Goal: Task Accomplishment & Management: Complete application form

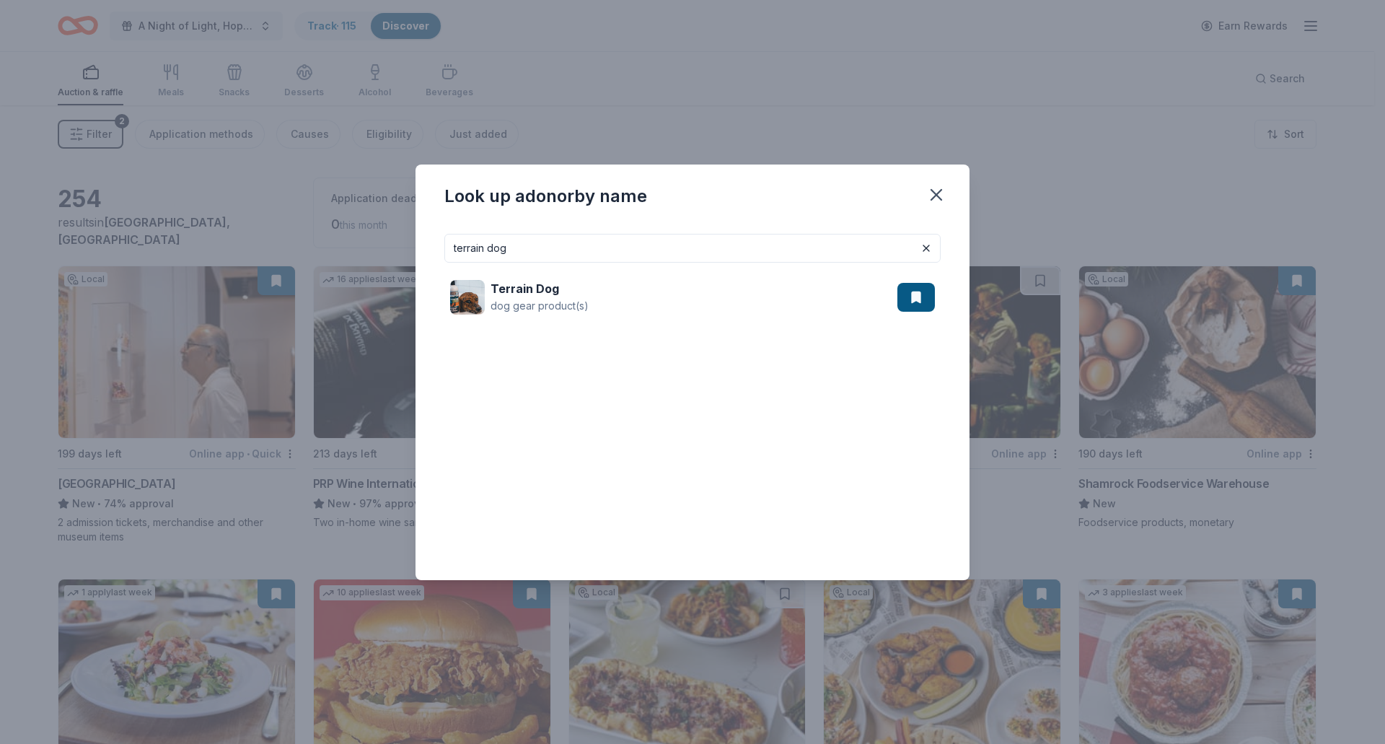
drag, startPoint x: 552, startPoint y: 246, endPoint x: 289, endPoint y: 261, distance: 263.7
click at [289, 261] on div "Look up a donor by name terrain dog Terrain Dog dog gear product(s)" at bounding box center [692, 372] width 1385 height 744
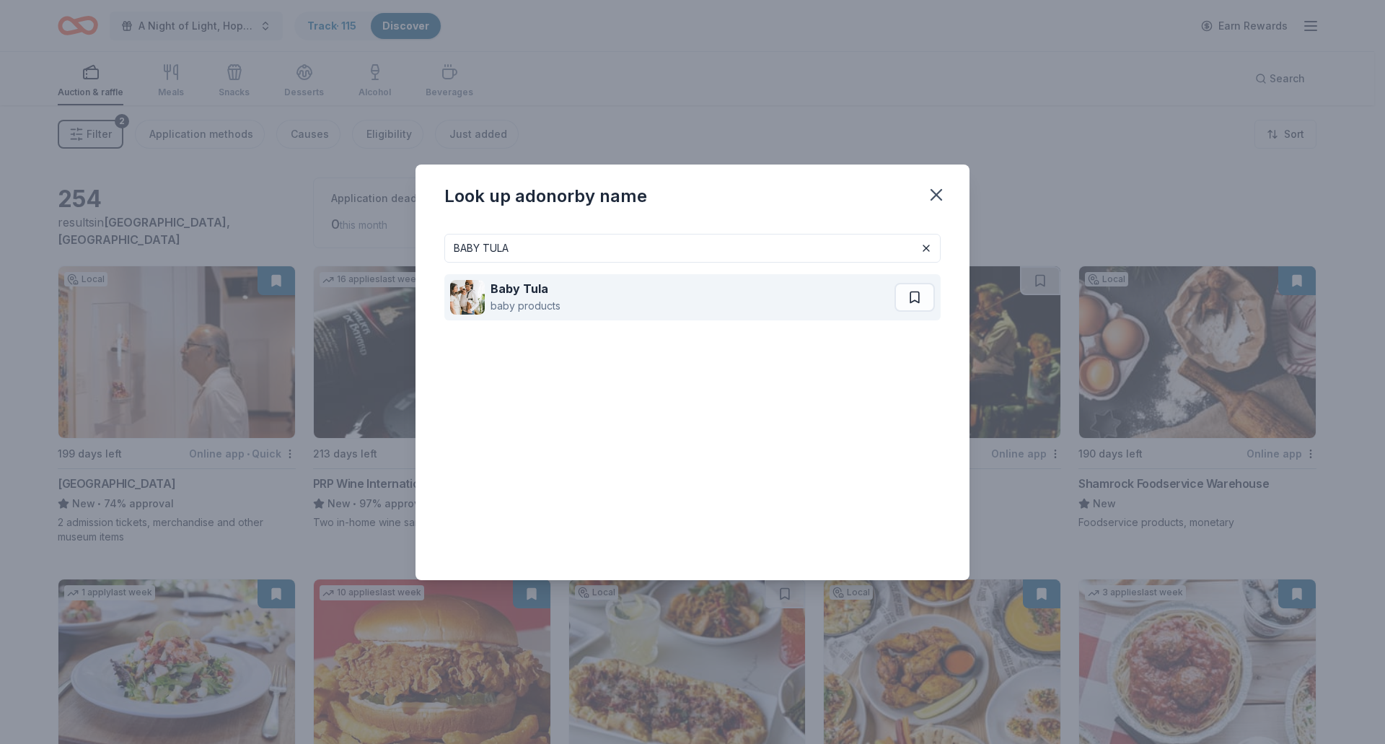
click at [524, 290] on strong "Baby Tula" at bounding box center [520, 288] width 58 height 14
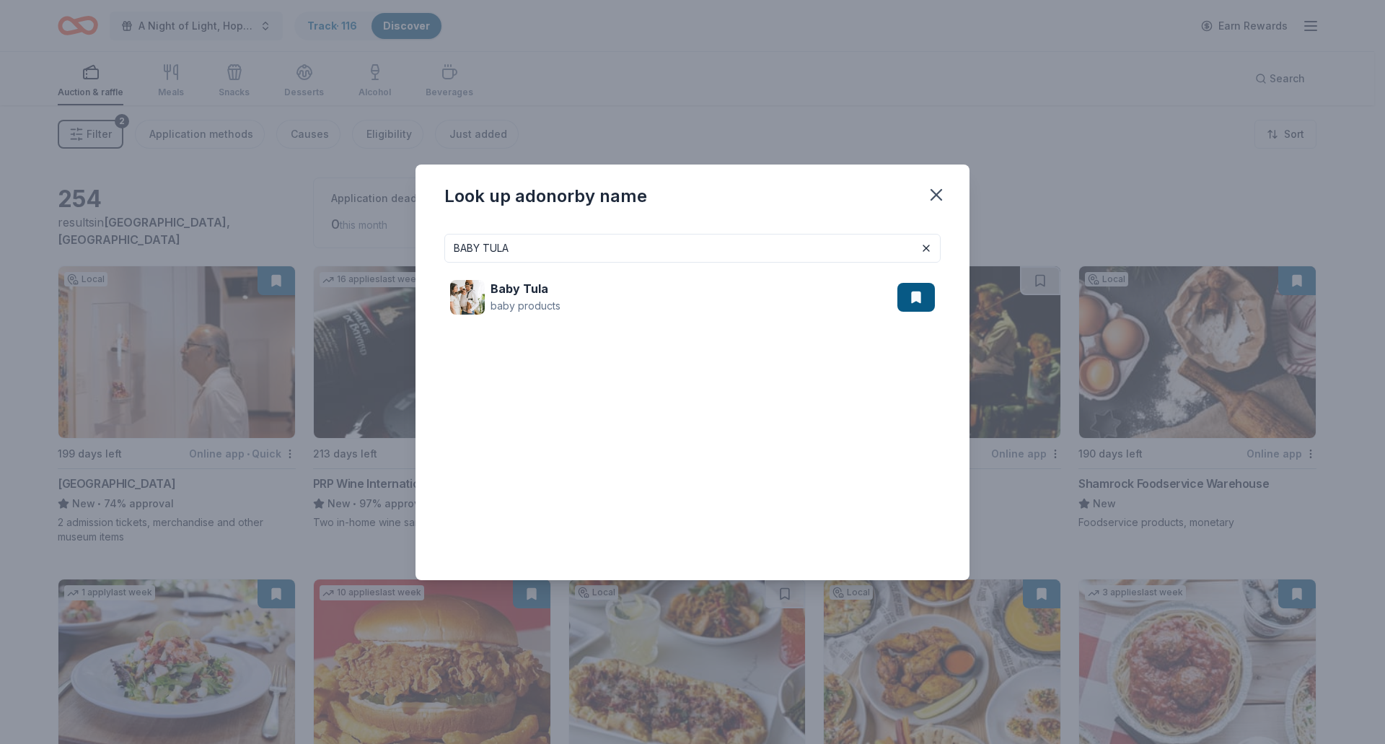
drag, startPoint x: 563, startPoint y: 241, endPoint x: 318, endPoint y: 216, distance: 245.8
click at [318, 216] on div "Look up a donor by name BABY TULA Baby Tula baby products" at bounding box center [692, 372] width 1385 height 744
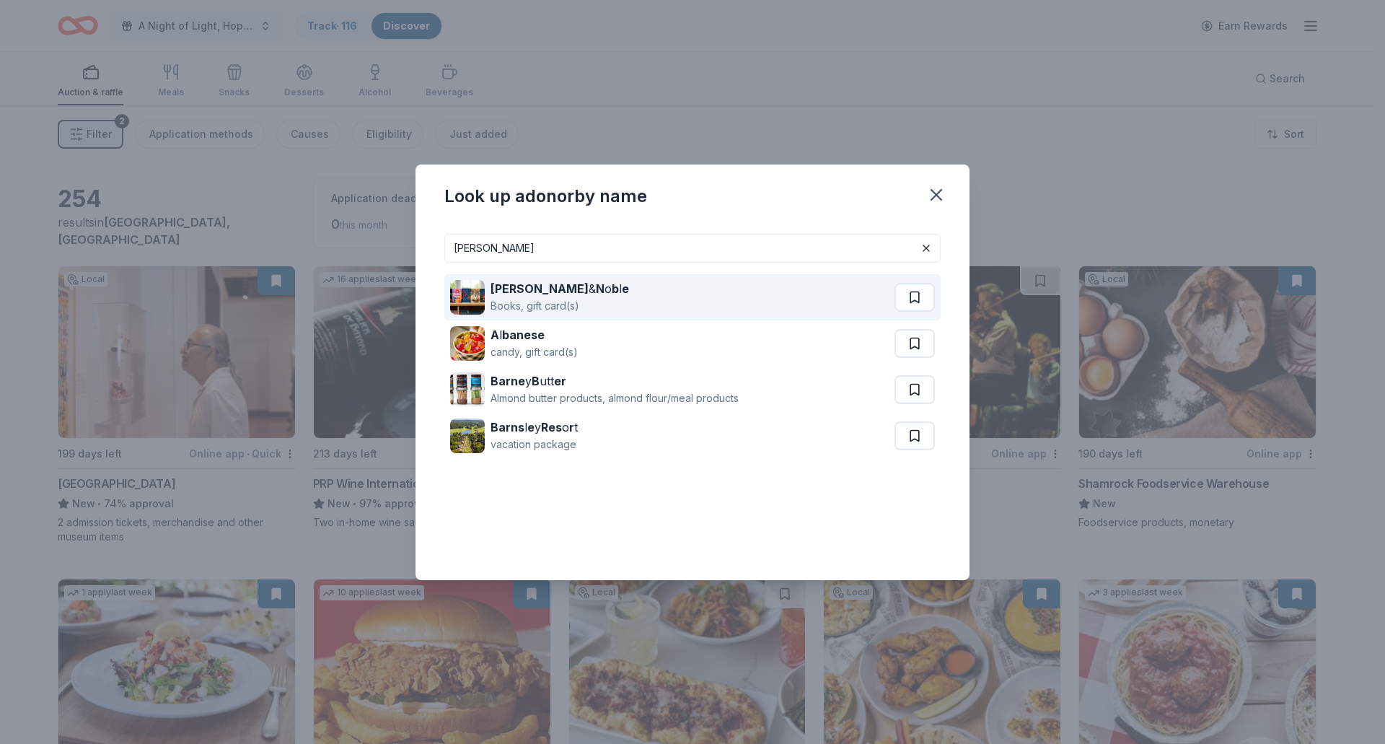
click at [499, 303] on div "Books, gift card(s)" at bounding box center [560, 305] width 139 height 17
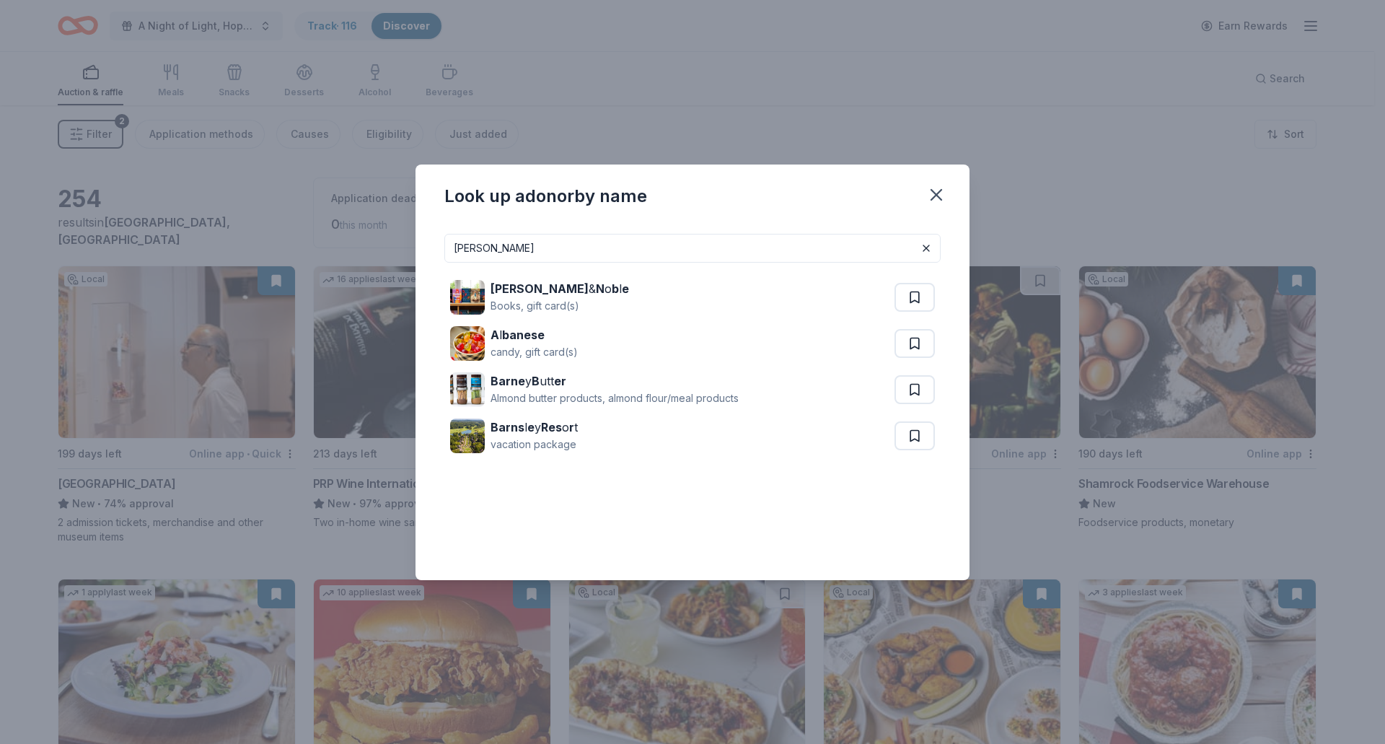
drag, startPoint x: 514, startPoint y: 245, endPoint x: 342, endPoint y: 244, distance: 171.7
click at [342, 244] on div "Look up a donor by name BARNES Barnes & N o b l e Books, gift card(s) A l banes…" at bounding box center [692, 372] width 1385 height 744
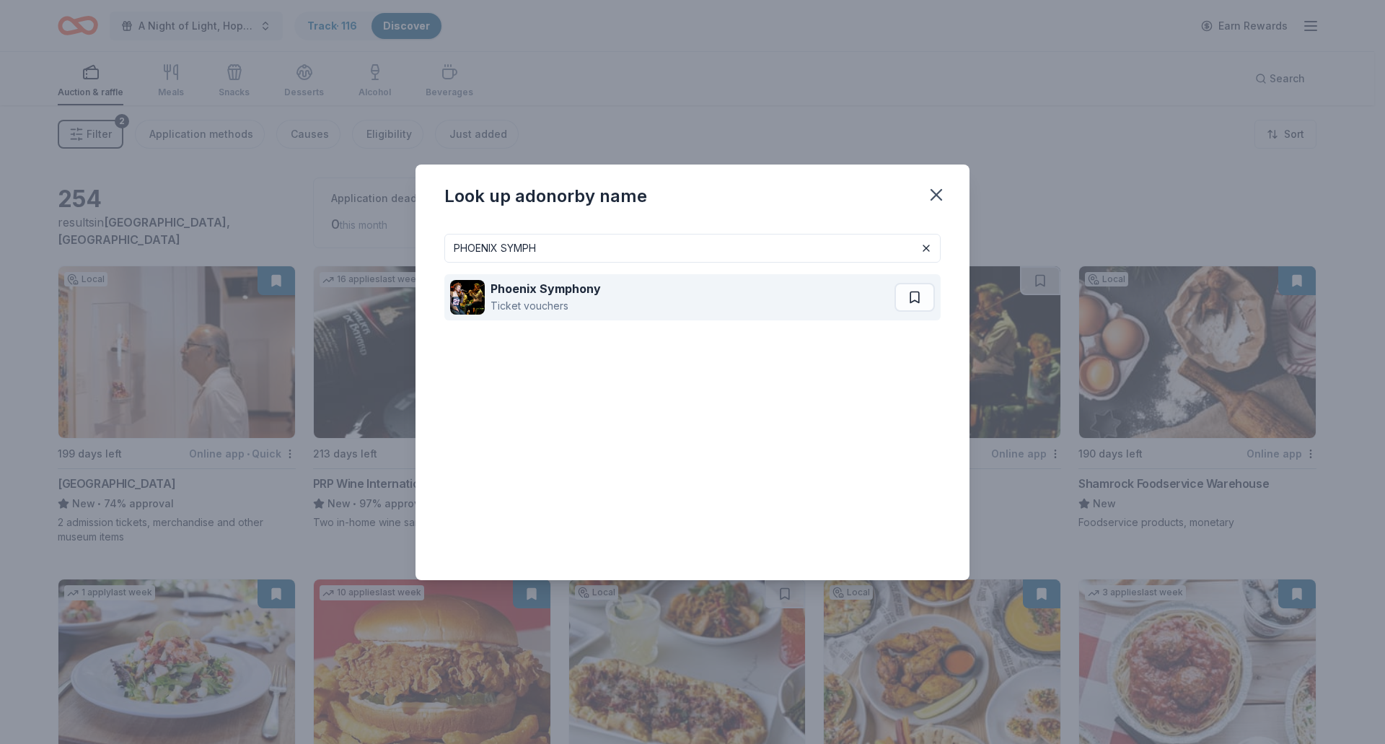
click at [561, 303] on div "Ticket vouchers" at bounding box center [546, 305] width 110 height 17
click at [542, 288] on strong "Phoenix Symphony" at bounding box center [546, 288] width 110 height 14
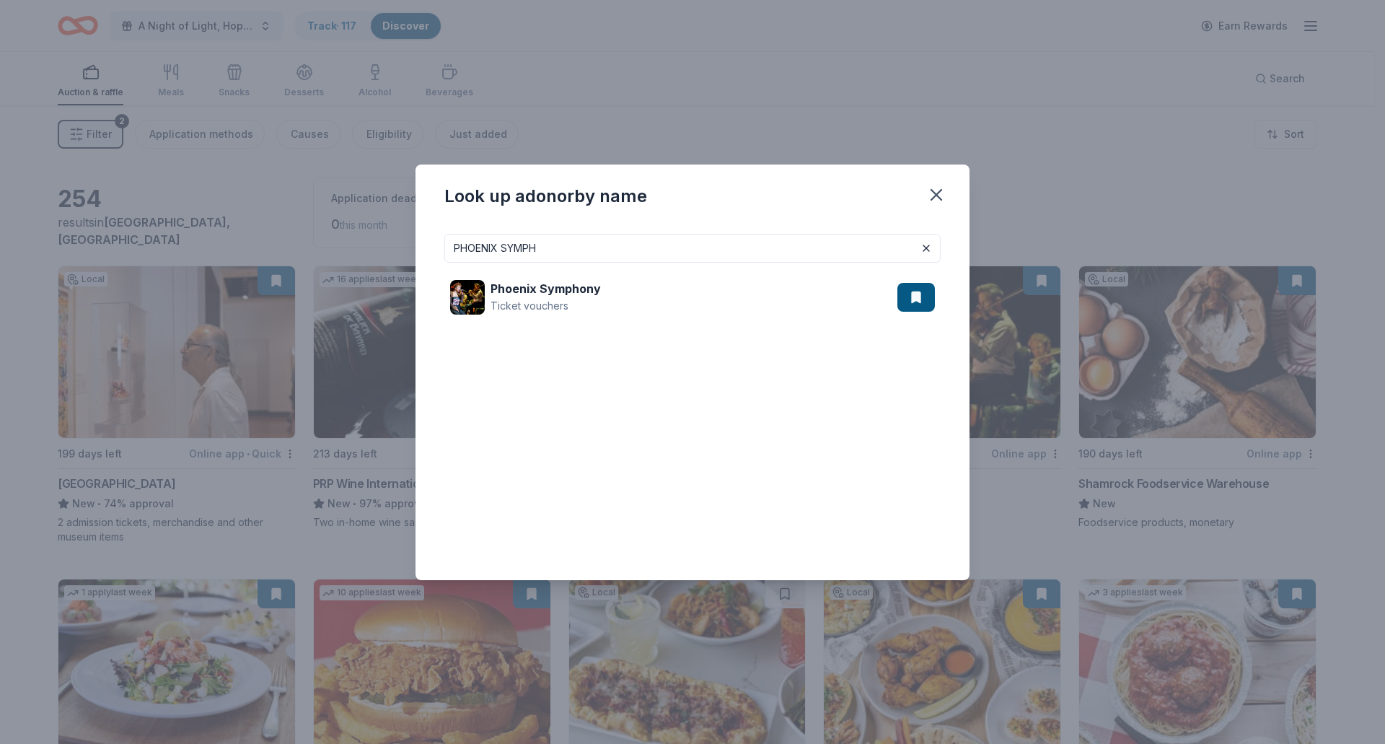
drag, startPoint x: 575, startPoint y: 253, endPoint x: 384, endPoint y: 235, distance: 192.0
click at [384, 235] on div "Look up a donor by name PHOENIX SYMPH Phoenix Symphony Ticket vouchers" at bounding box center [692, 372] width 1385 height 744
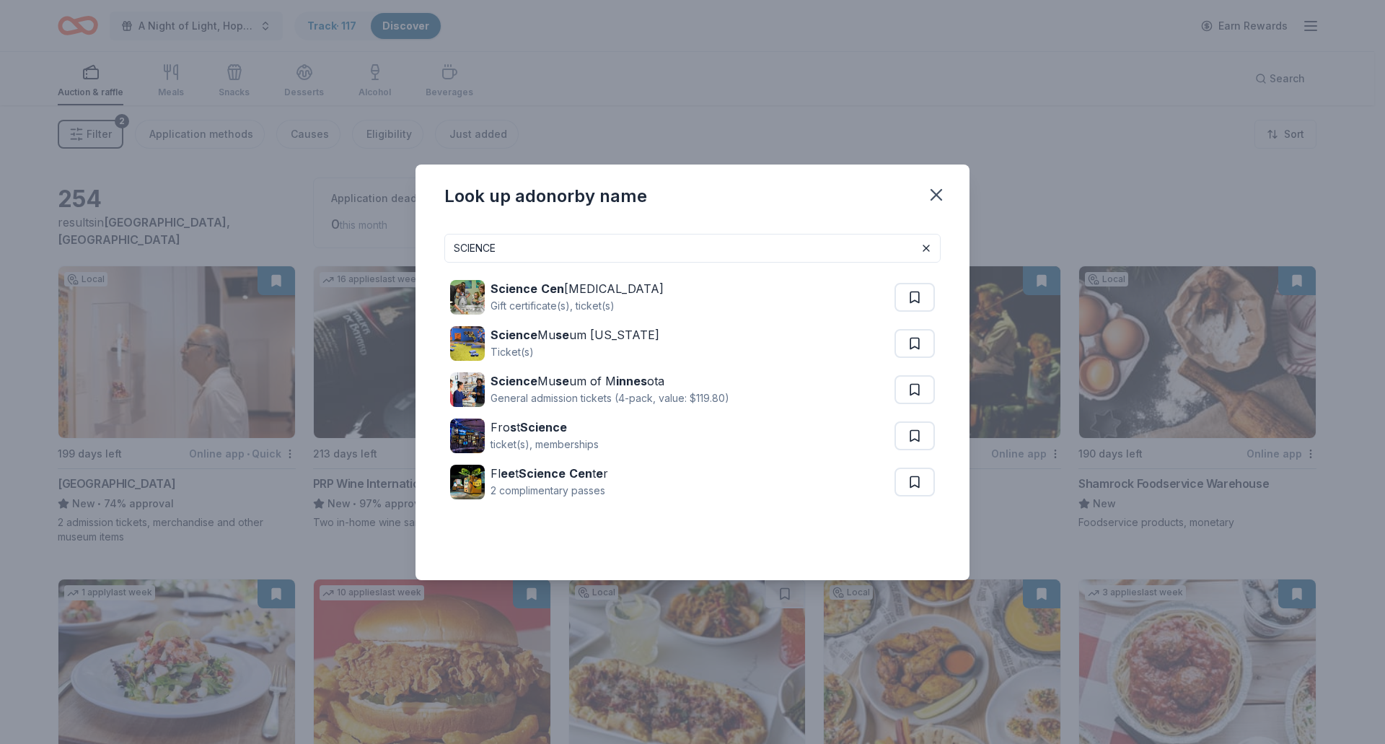
click at [452, 248] on input "SCIENCE" at bounding box center [692, 248] width 496 height 29
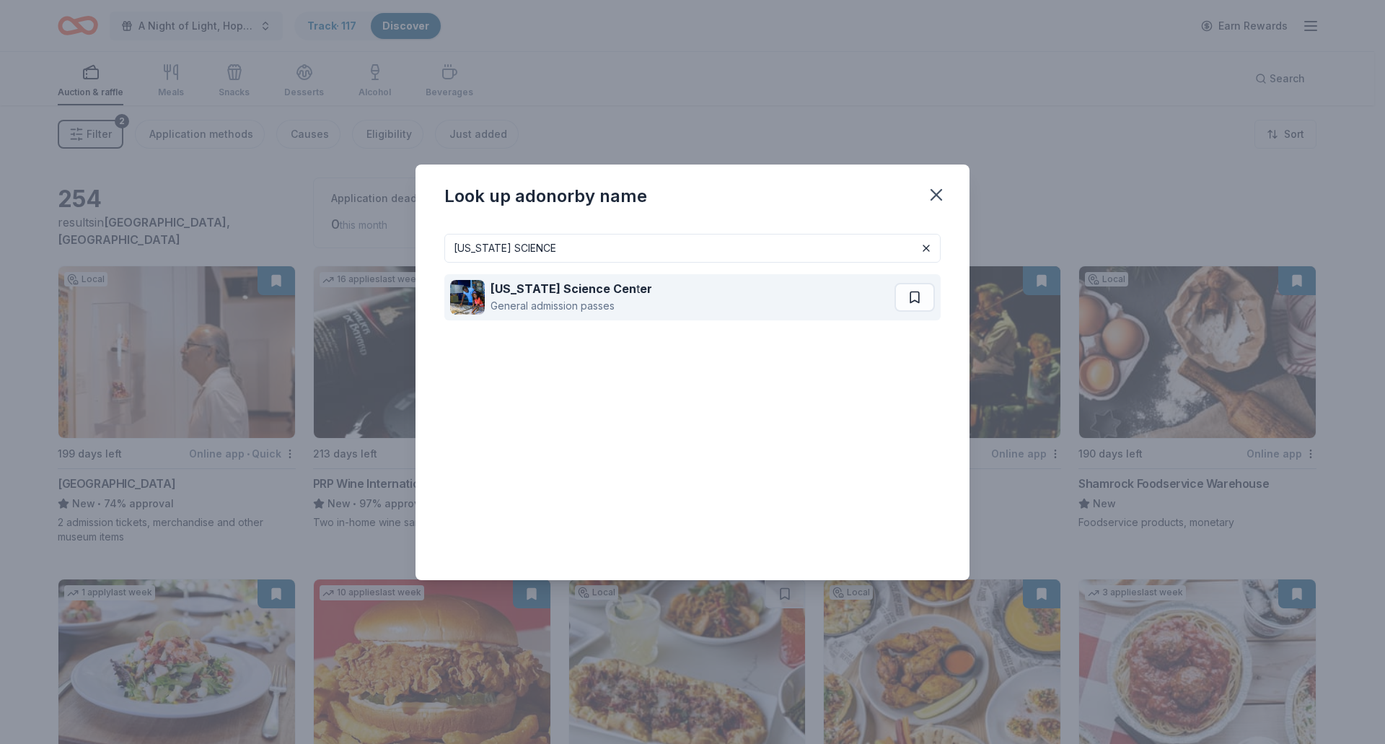
type input "ARIZONA SCIENCE"
click at [597, 303] on div "General admission passes" at bounding box center [572, 305] width 162 height 17
click at [578, 294] on strong "Arizona Science Cen" at bounding box center [564, 288] width 146 height 14
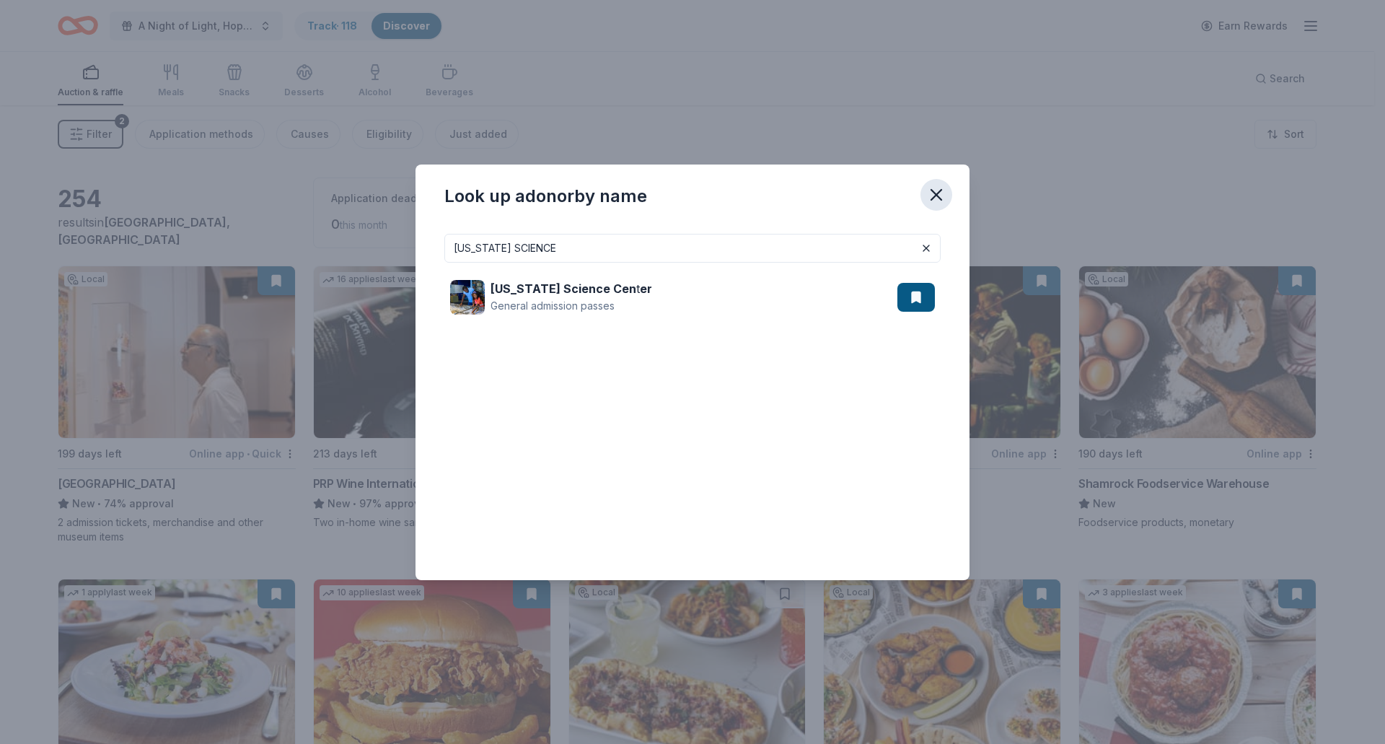
click at [943, 196] on icon "button" at bounding box center [936, 195] width 20 height 20
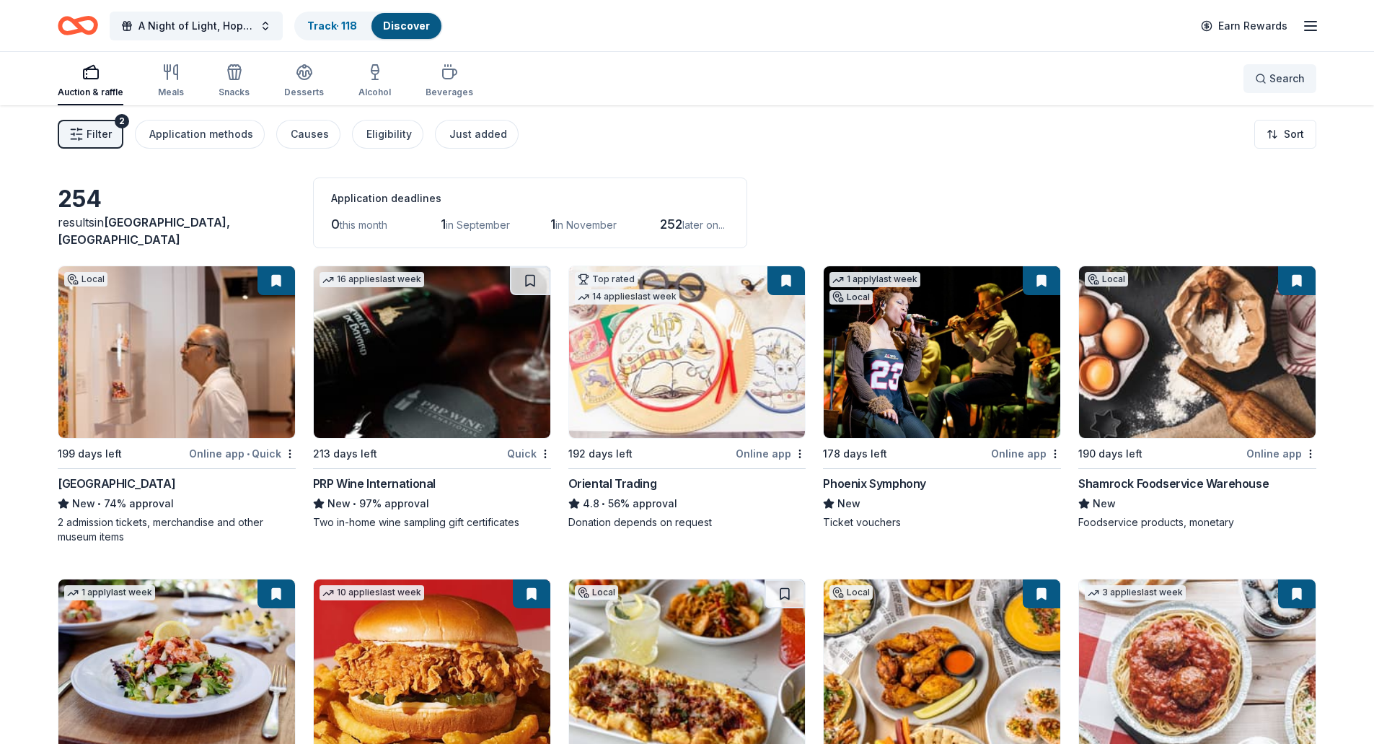
click at [1278, 87] on button "Search" at bounding box center [1280, 78] width 73 height 29
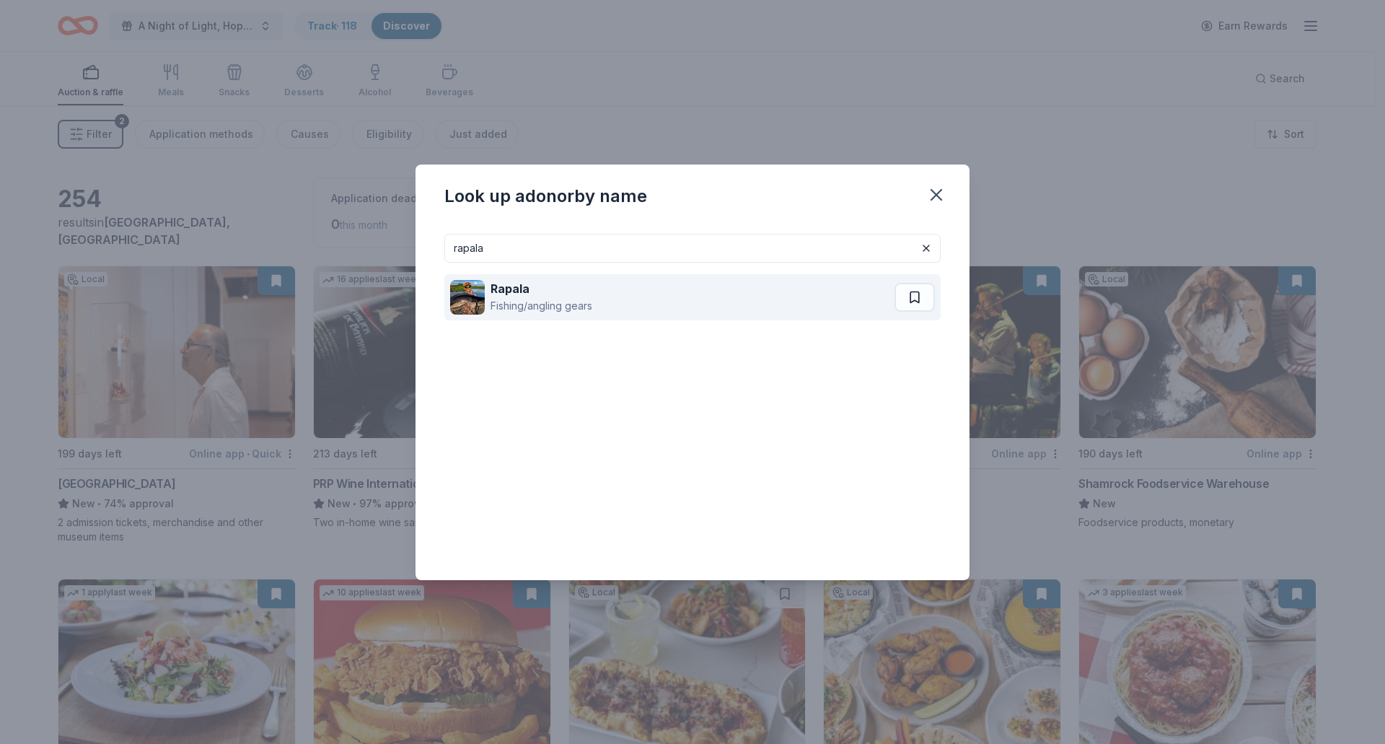
click at [509, 286] on strong "Rapala" at bounding box center [510, 288] width 39 height 14
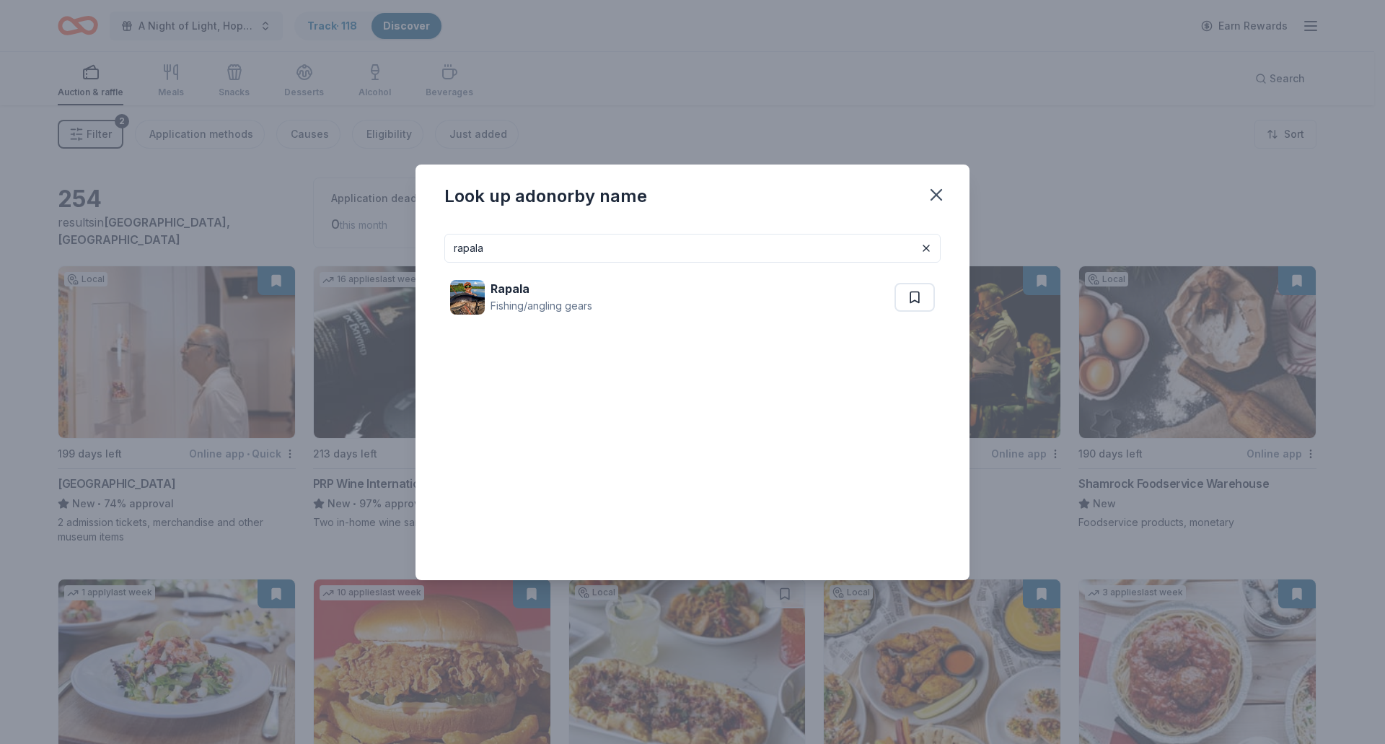
drag, startPoint x: 488, startPoint y: 250, endPoint x: 383, endPoint y: 240, distance: 105.1
click at [383, 240] on div "Look up a donor by name rapala Rapala Fishing/angling gears" at bounding box center [692, 372] width 1385 height 744
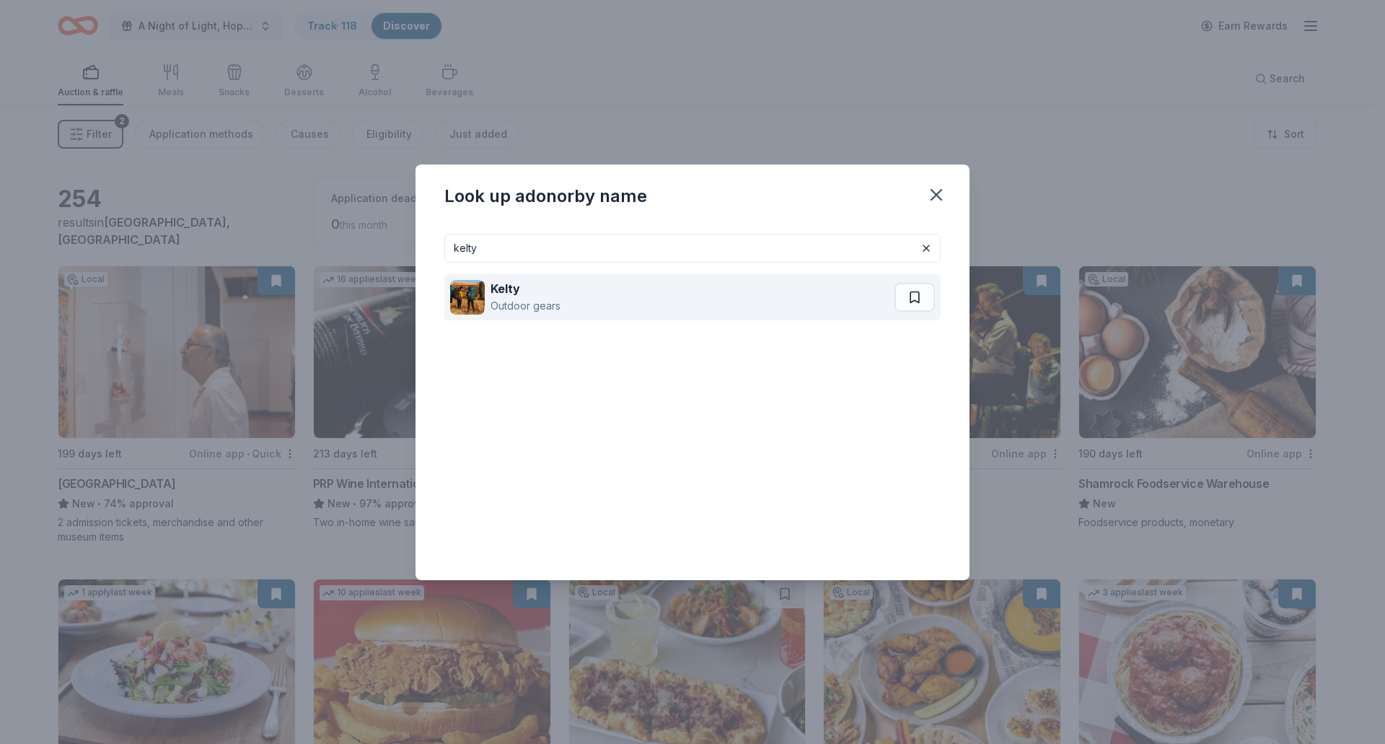
click at [514, 311] on div "Outdoor gears" at bounding box center [526, 305] width 70 height 17
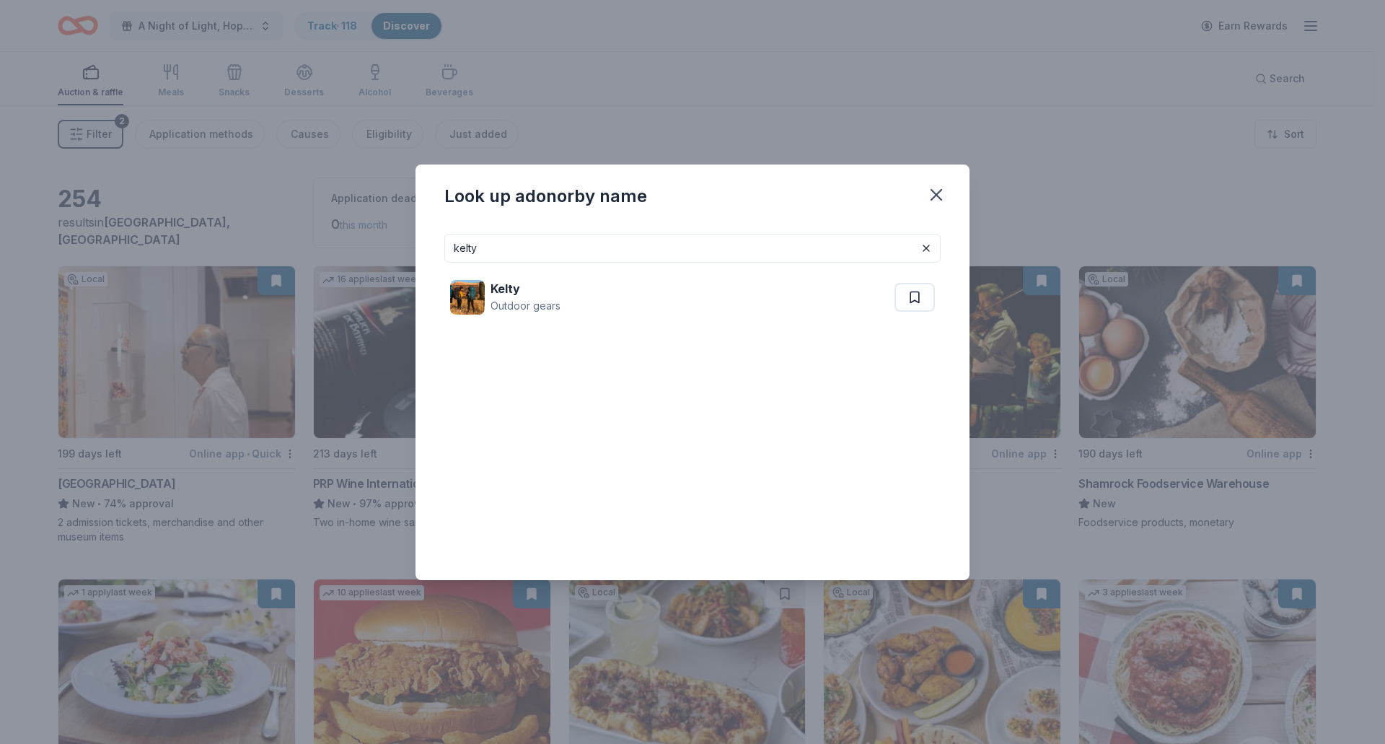
drag, startPoint x: 504, startPoint y: 247, endPoint x: 402, endPoint y: 246, distance: 102.4
click at [402, 246] on div "Look up a donor by name kelty Kelty Outdoor gears" at bounding box center [692, 372] width 1385 height 744
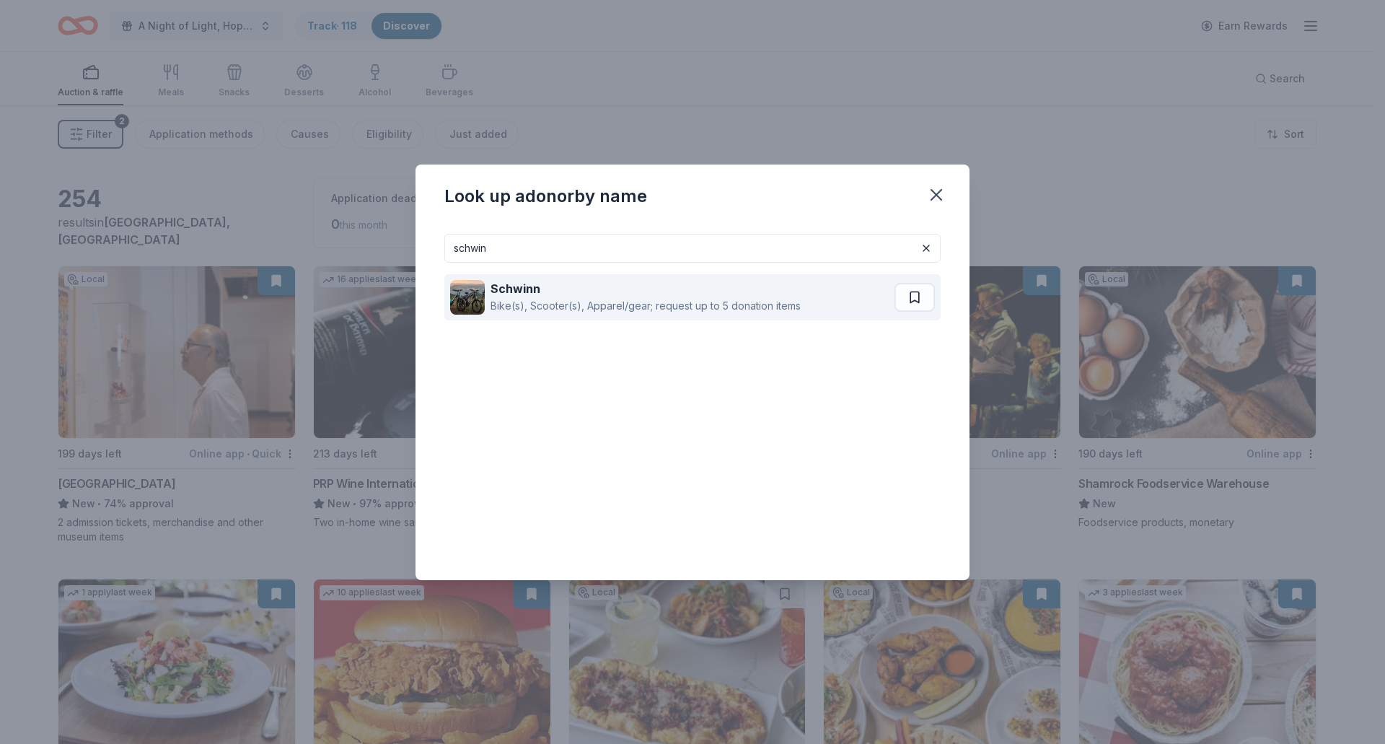
click at [529, 306] on div "Bike(s), Scooter(s), Apparel/gear; request up to 5 donation items" at bounding box center [646, 305] width 310 height 17
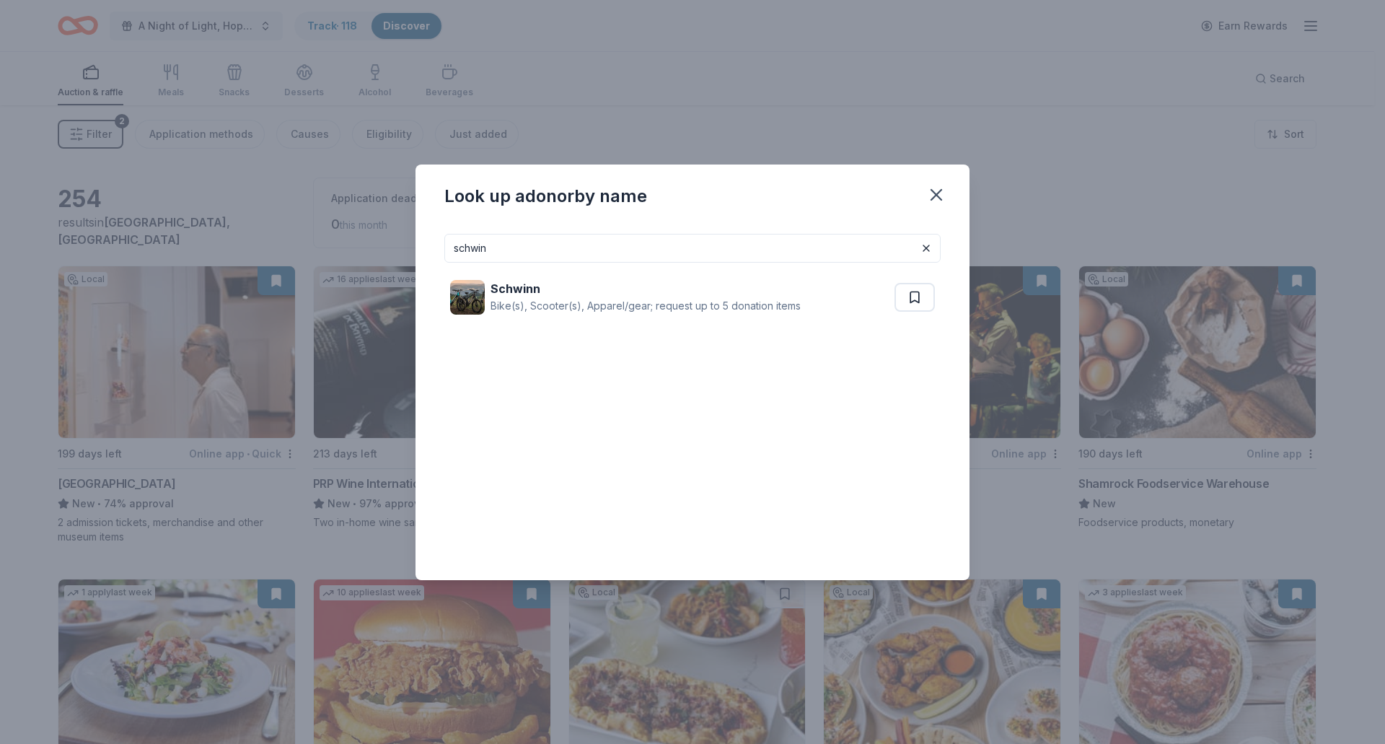
drag, startPoint x: 511, startPoint y: 247, endPoint x: 331, endPoint y: 221, distance: 181.6
click at [331, 221] on div "Look up a donor by name schwin Schwinn Bike(s), Scooter(s), Apparel/gear; reque…" at bounding box center [692, 372] width 1385 height 744
type input "TRACTOR SUPPLY"
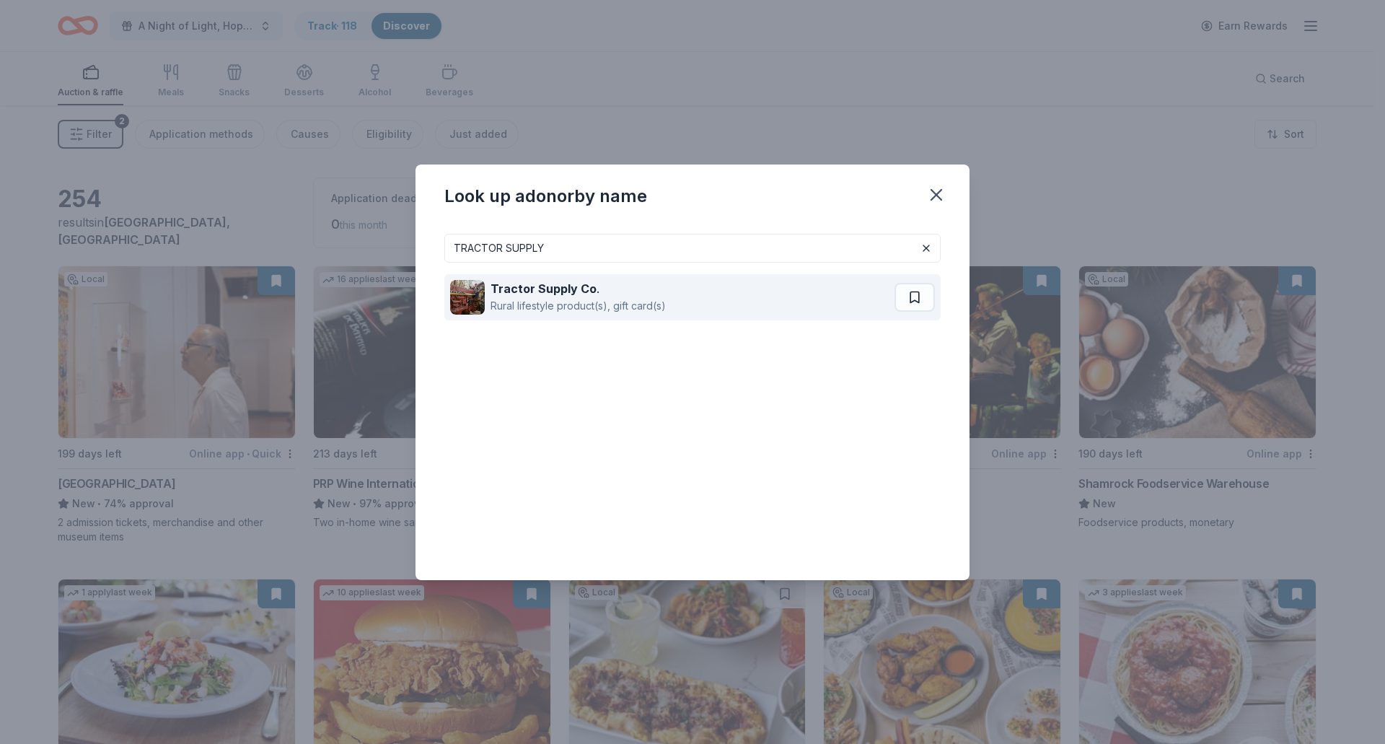
click at [580, 302] on div "Rural lifestyle product(s), gift card(s)" at bounding box center [578, 305] width 175 height 17
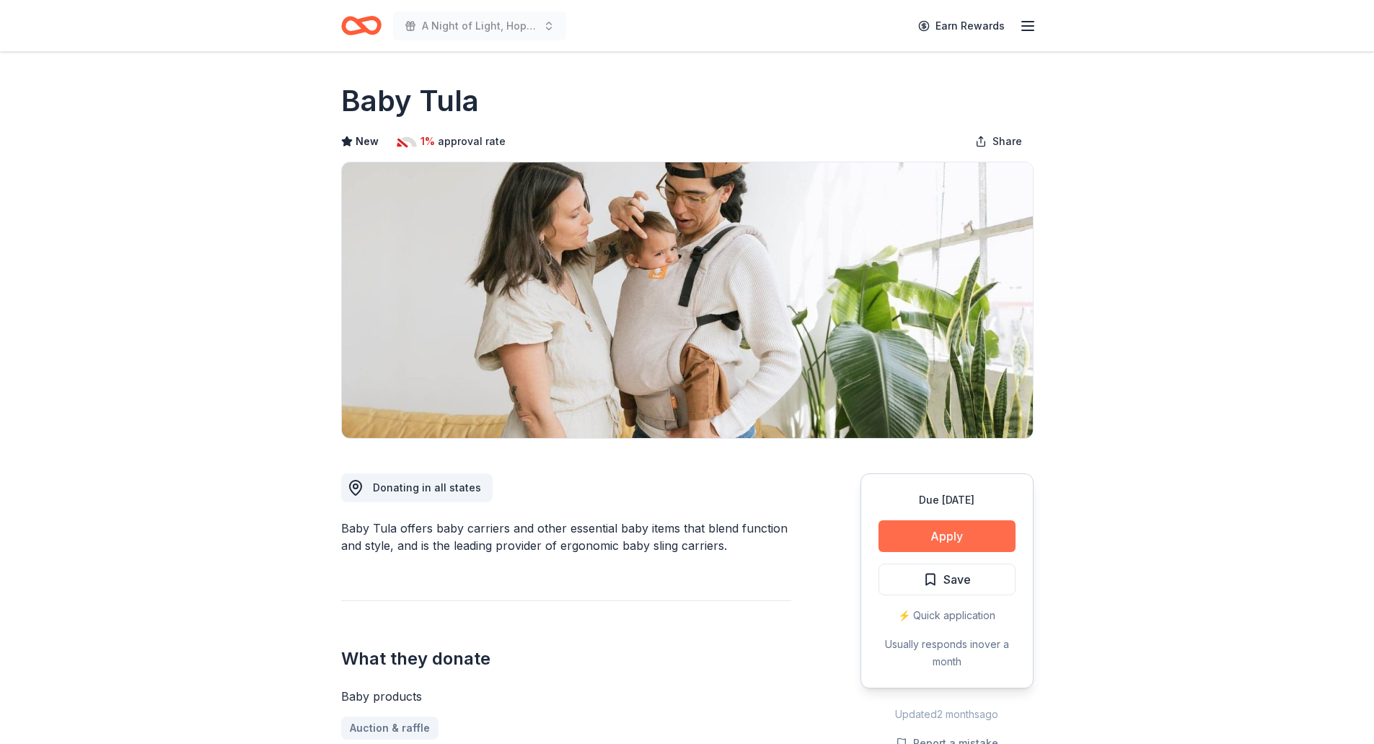
click at [946, 537] on button "Apply" at bounding box center [947, 536] width 137 height 32
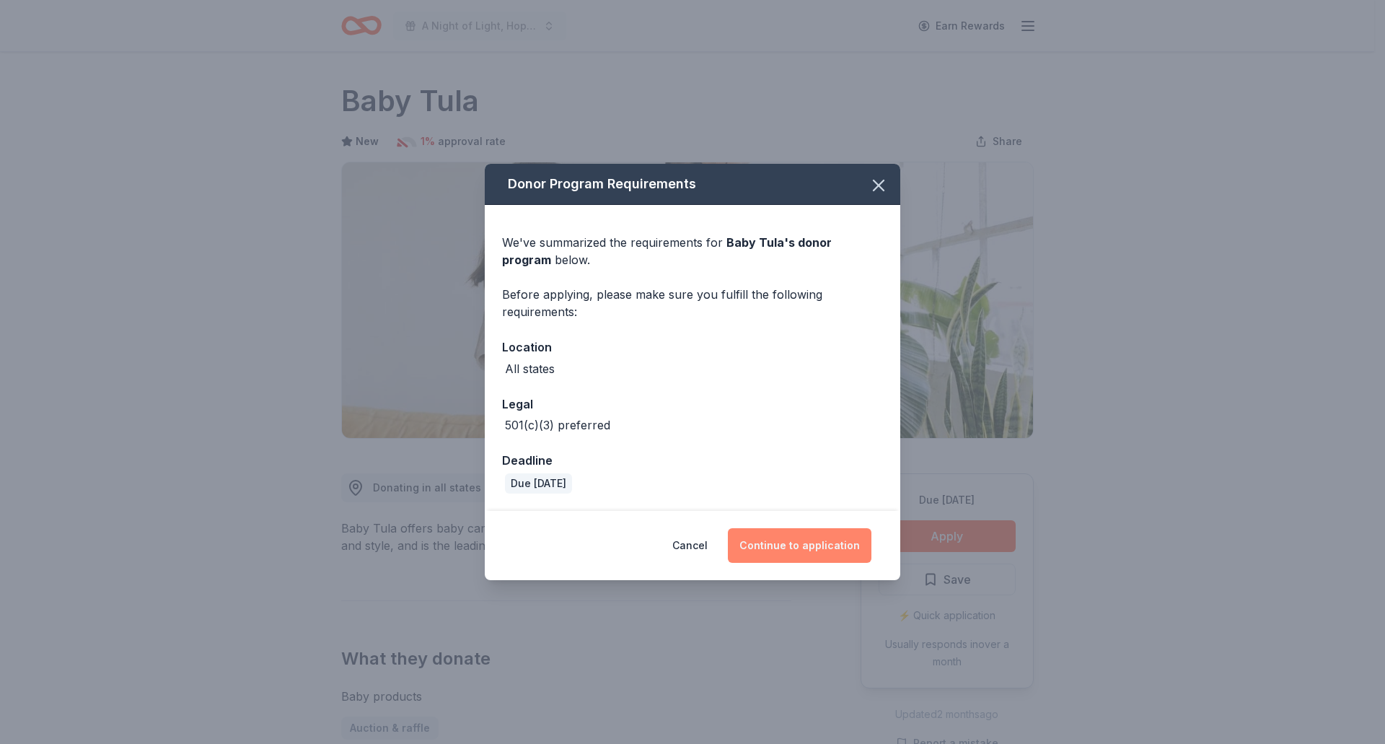
click at [804, 553] on button "Continue to application" at bounding box center [800, 545] width 144 height 35
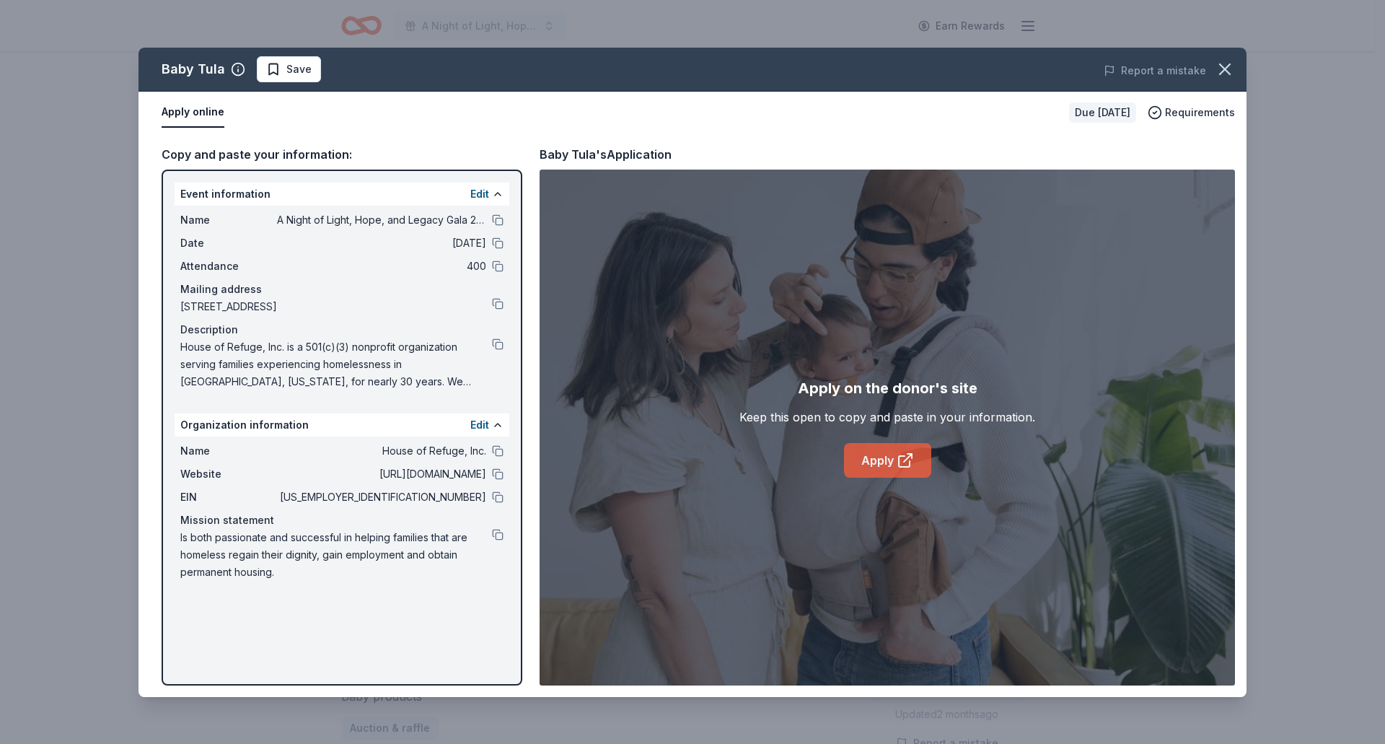
click at [863, 457] on link "Apply" at bounding box center [887, 460] width 87 height 35
click at [1249, 61] on div "Baby Tula Save Report a mistake Apply online Due in 190 days Requirements Copy …" at bounding box center [692, 372] width 1385 height 744
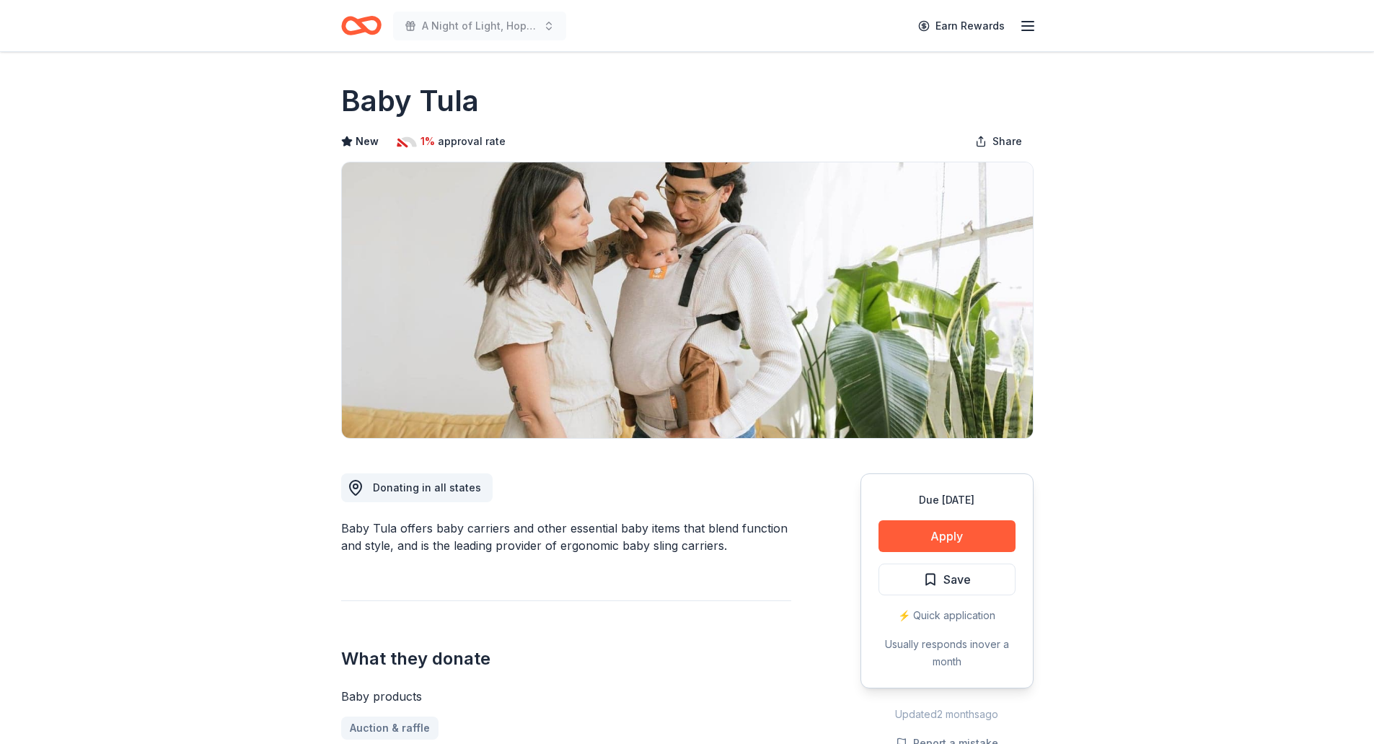
click at [979, 563] on div "Due in 190 days Apply Save ⚡️ Quick application Usually responds in over a month" at bounding box center [947, 580] width 173 height 215
click at [979, 576] on button "Save" at bounding box center [947, 579] width 137 height 32
click at [951, 576] on html "A Night of Light, Hope, and Legacy Gala 2026 Earn Rewards Due in 190 days Share…" at bounding box center [687, 372] width 1374 height 744
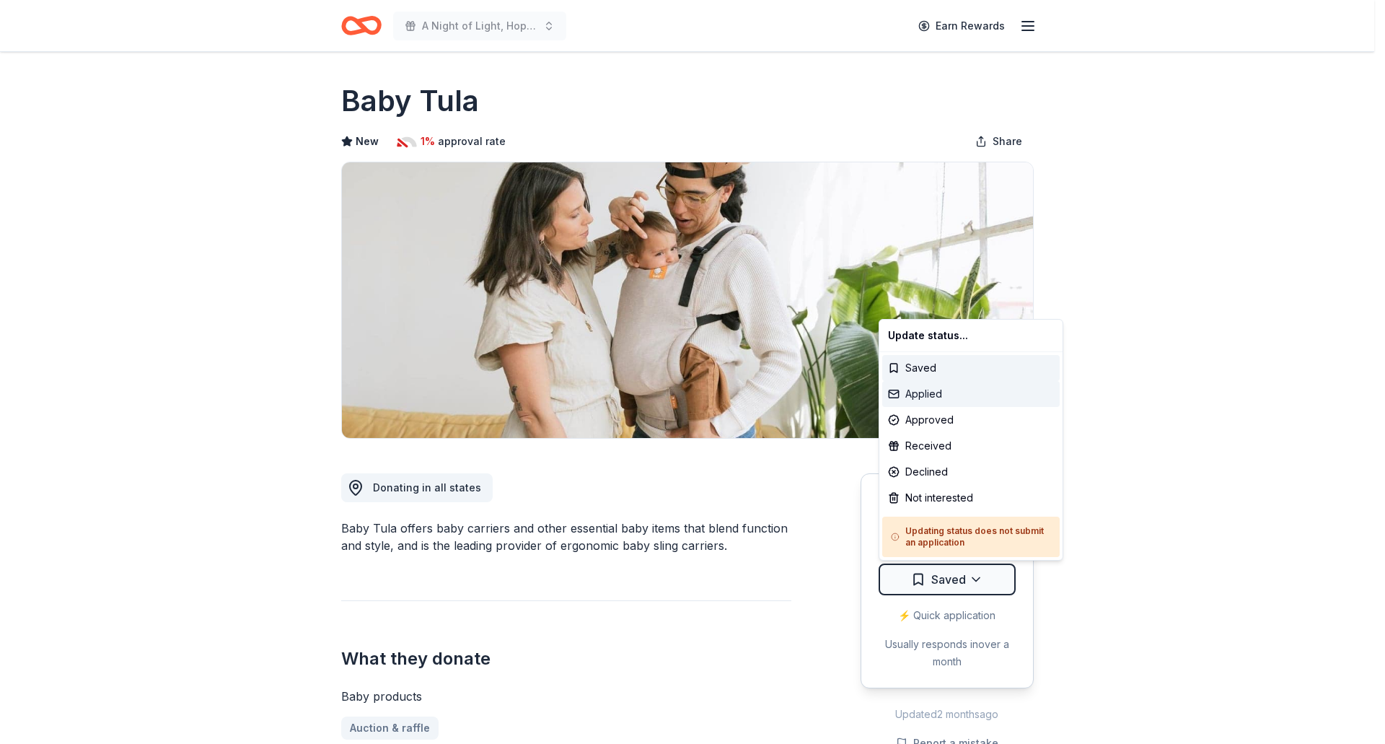
click at [946, 396] on div "Applied" at bounding box center [970, 394] width 177 height 26
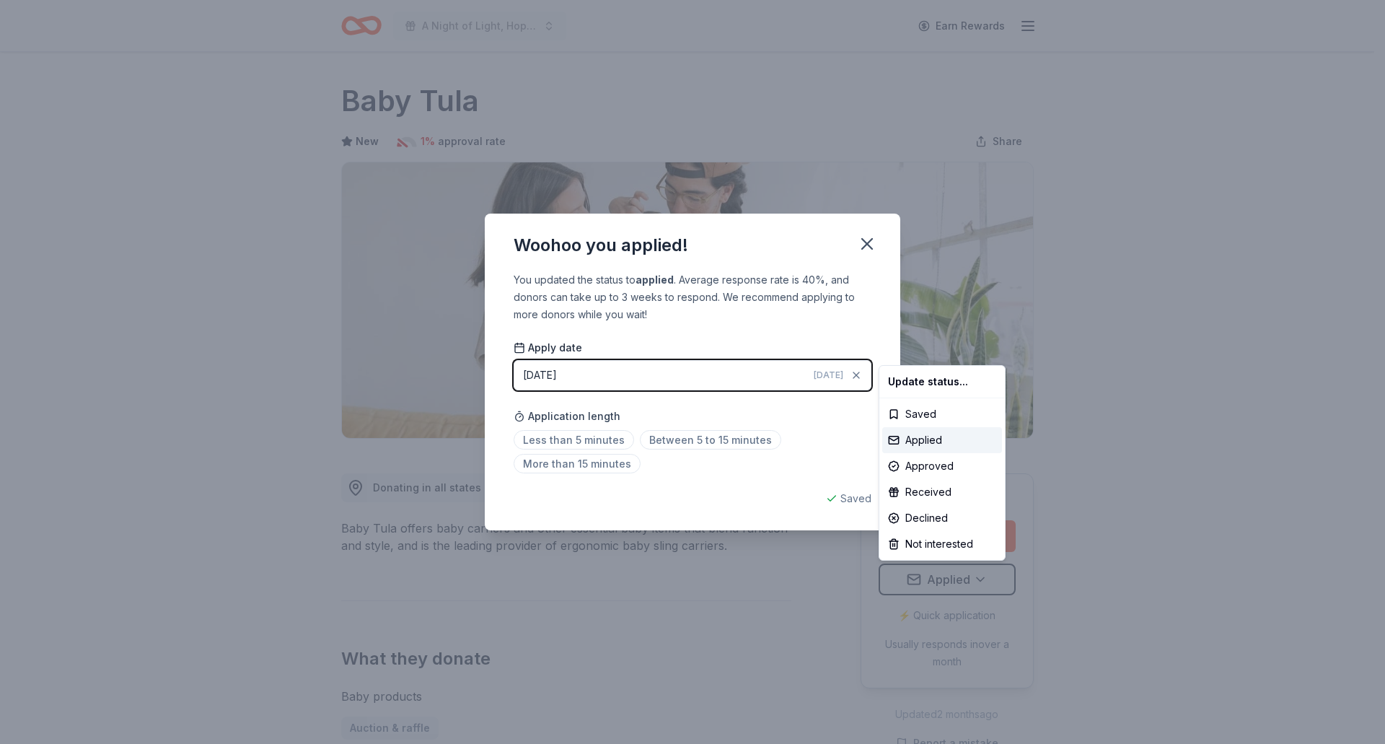
click at [866, 241] on html "A Night of Light, Hope, and Legacy Gala 2026 Earn Rewards Due in 190 days Share…" at bounding box center [692, 372] width 1385 height 744
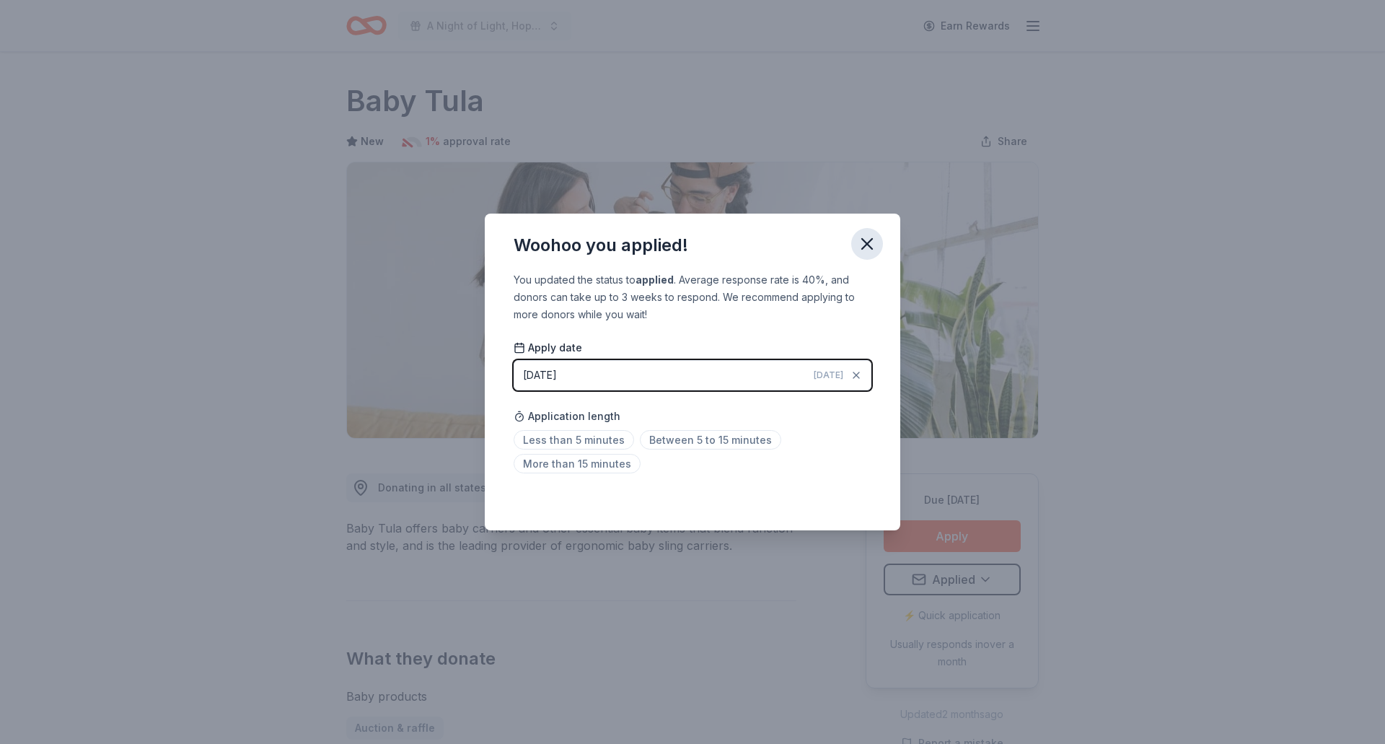
click at [874, 236] on icon "button" at bounding box center [867, 244] width 20 height 20
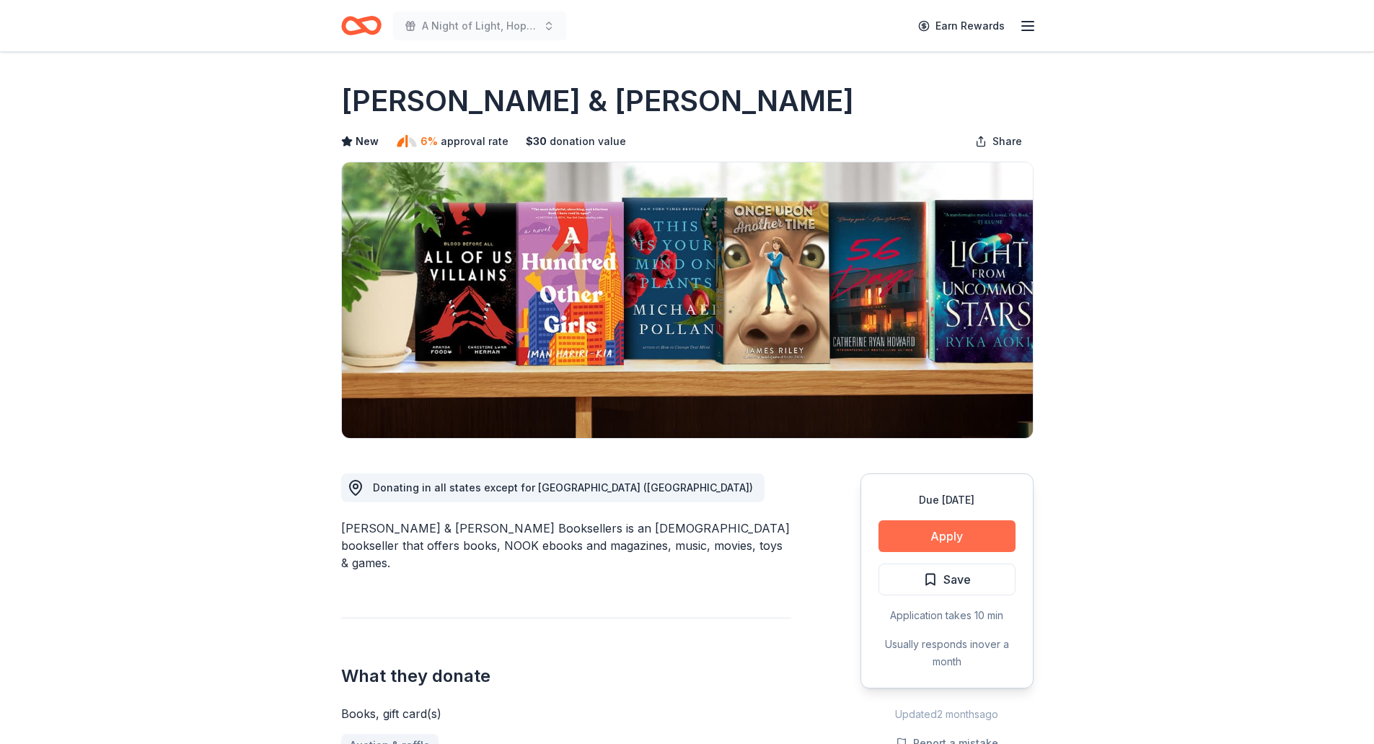
click at [947, 535] on button "Apply" at bounding box center [947, 536] width 137 height 32
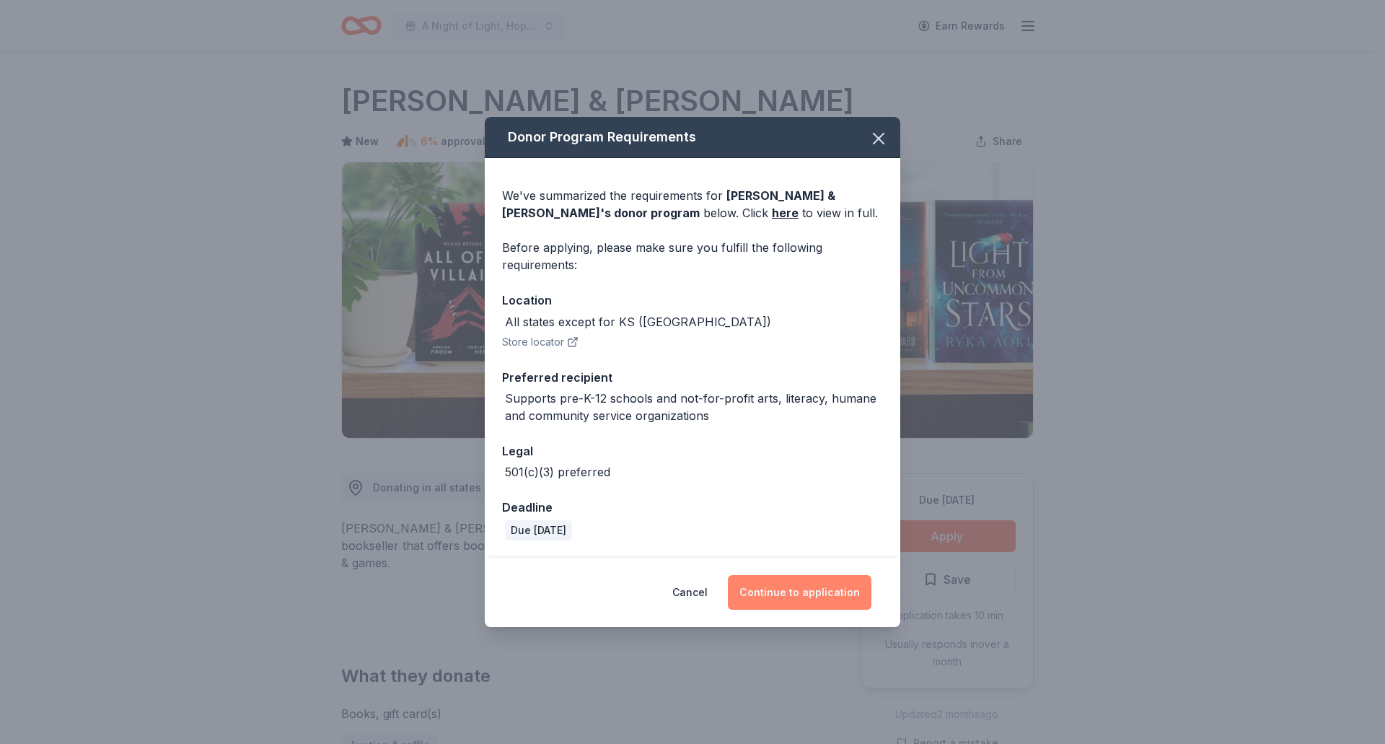
click at [822, 602] on button "Continue to application" at bounding box center [800, 592] width 144 height 35
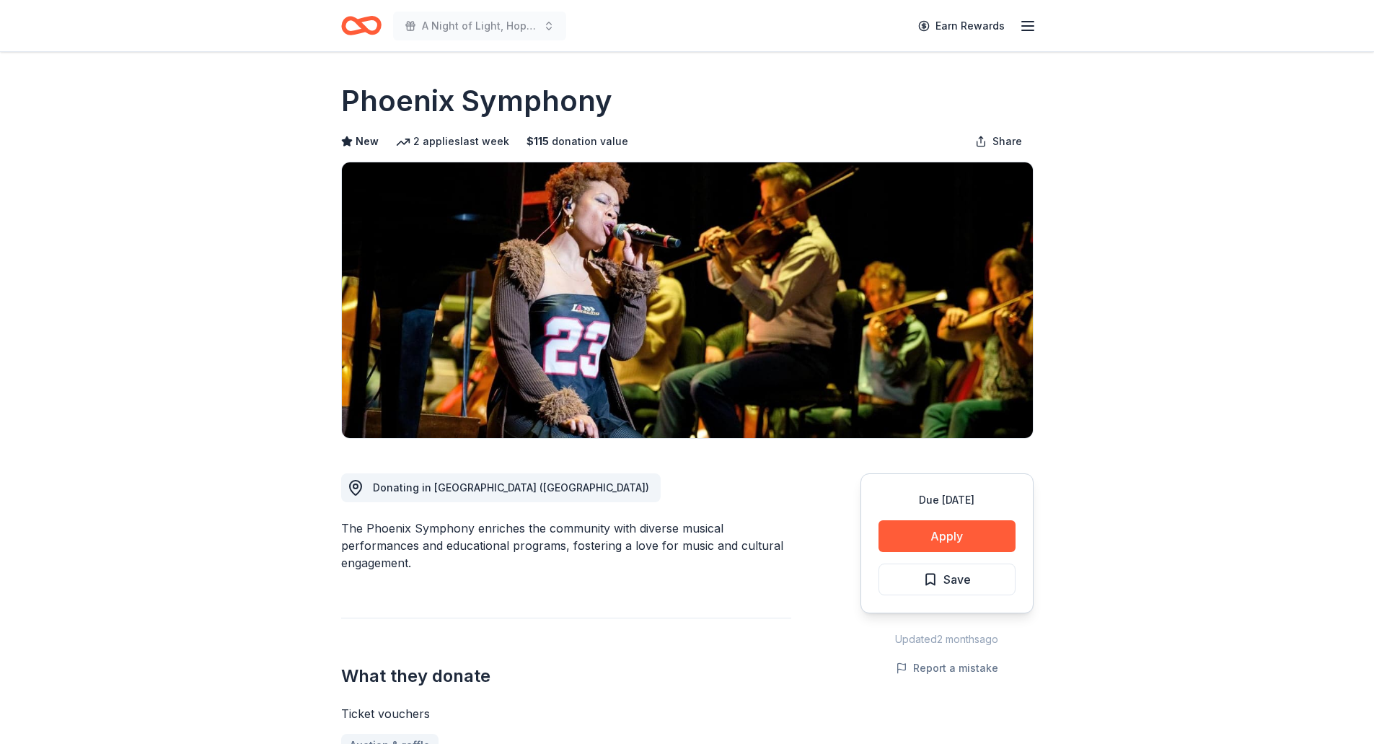
scroll to position [144, 0]
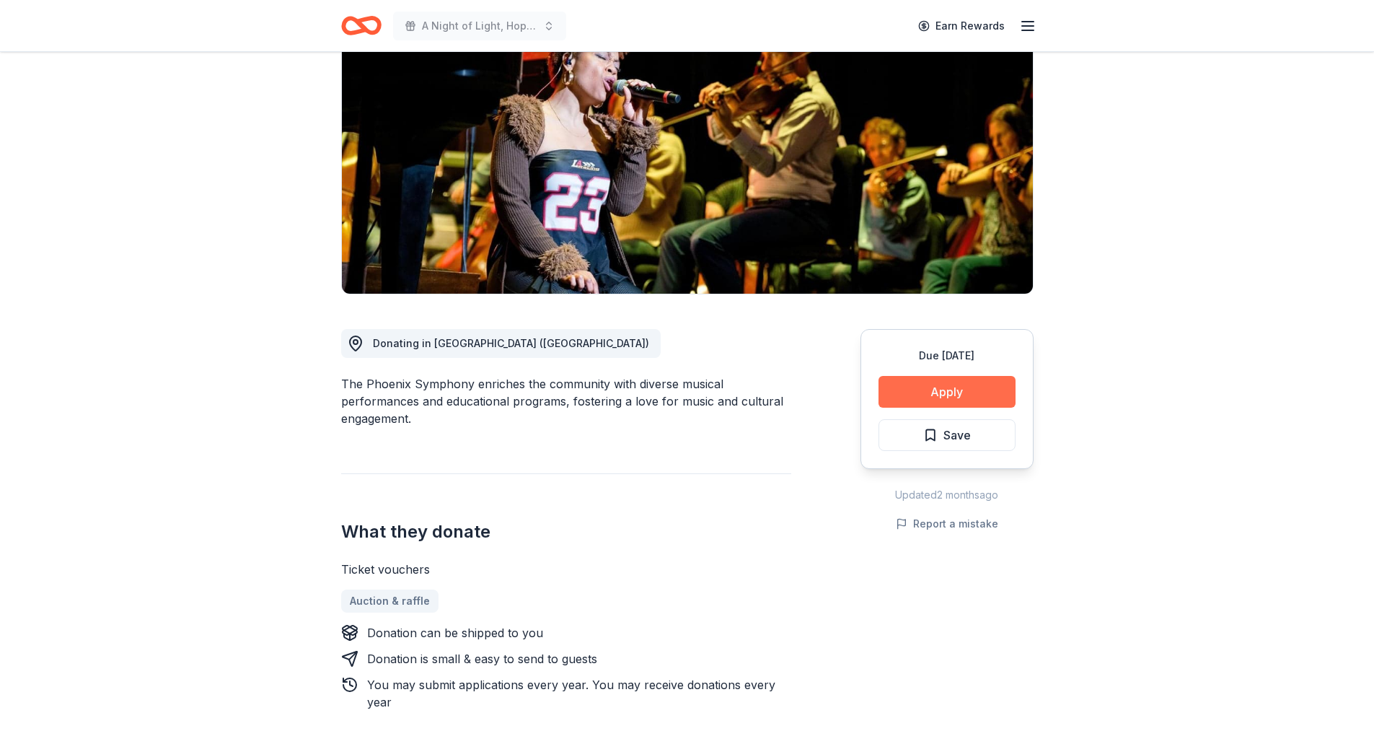
click at [920, 395] on button "Apply" at bounding box center [947, 392] width 137 height 32
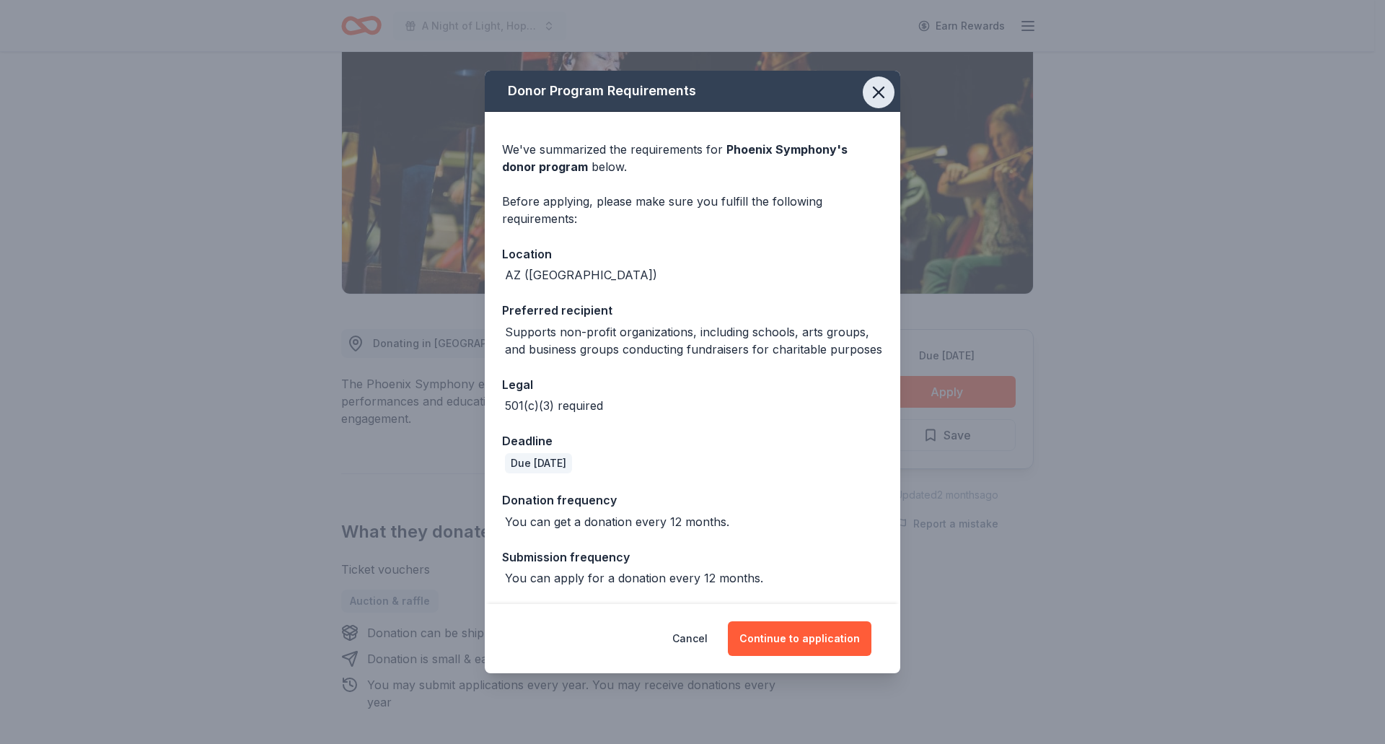
click at [873, 97] on icon "button" at bounding box center [879, 92] width 20 height 20
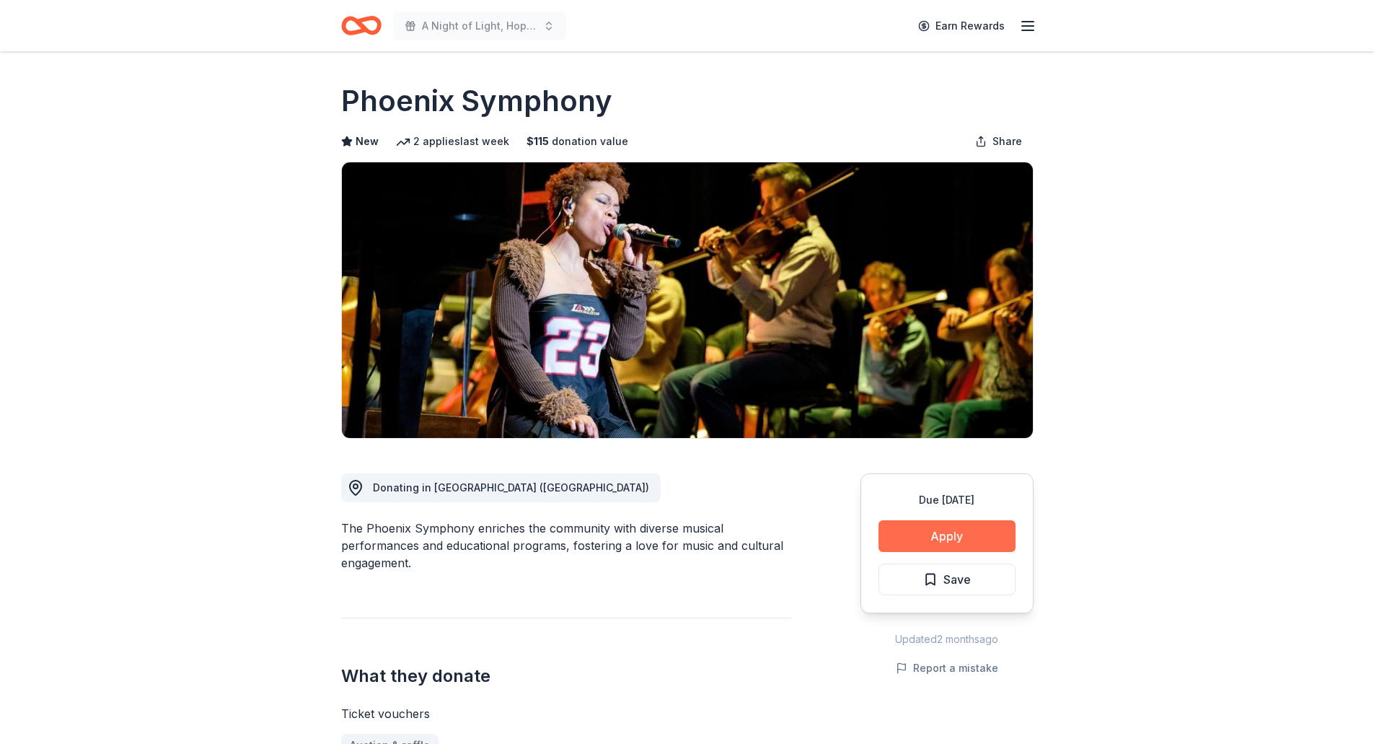
click at [915, 542] on button "Apply" at bounding box center [947, 536] width 137 height 32
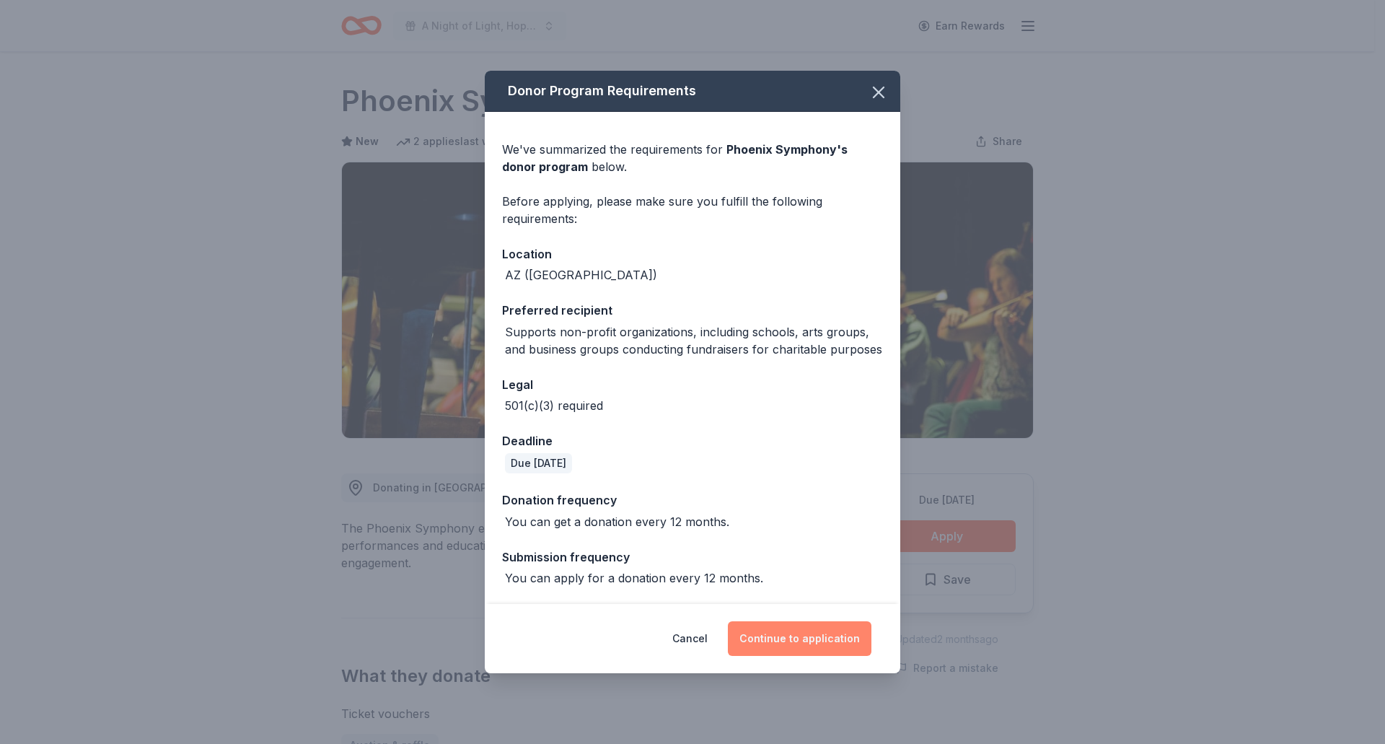
click at [827, 649] on button "Continue to application" at bounding box center [800, 638] width 144 height 35
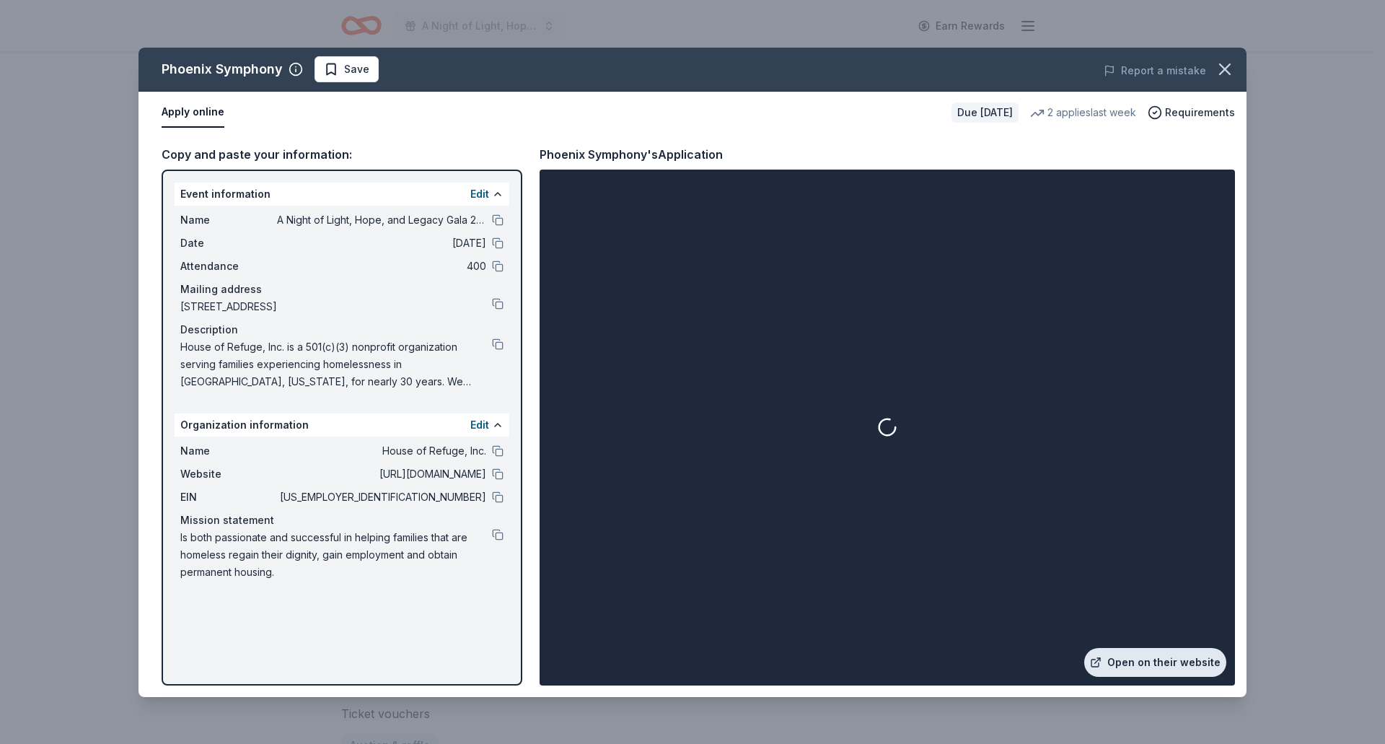
click at [1159, 661] on link "Open on their website" at bounding box center [1155, 662] width 142 height 29
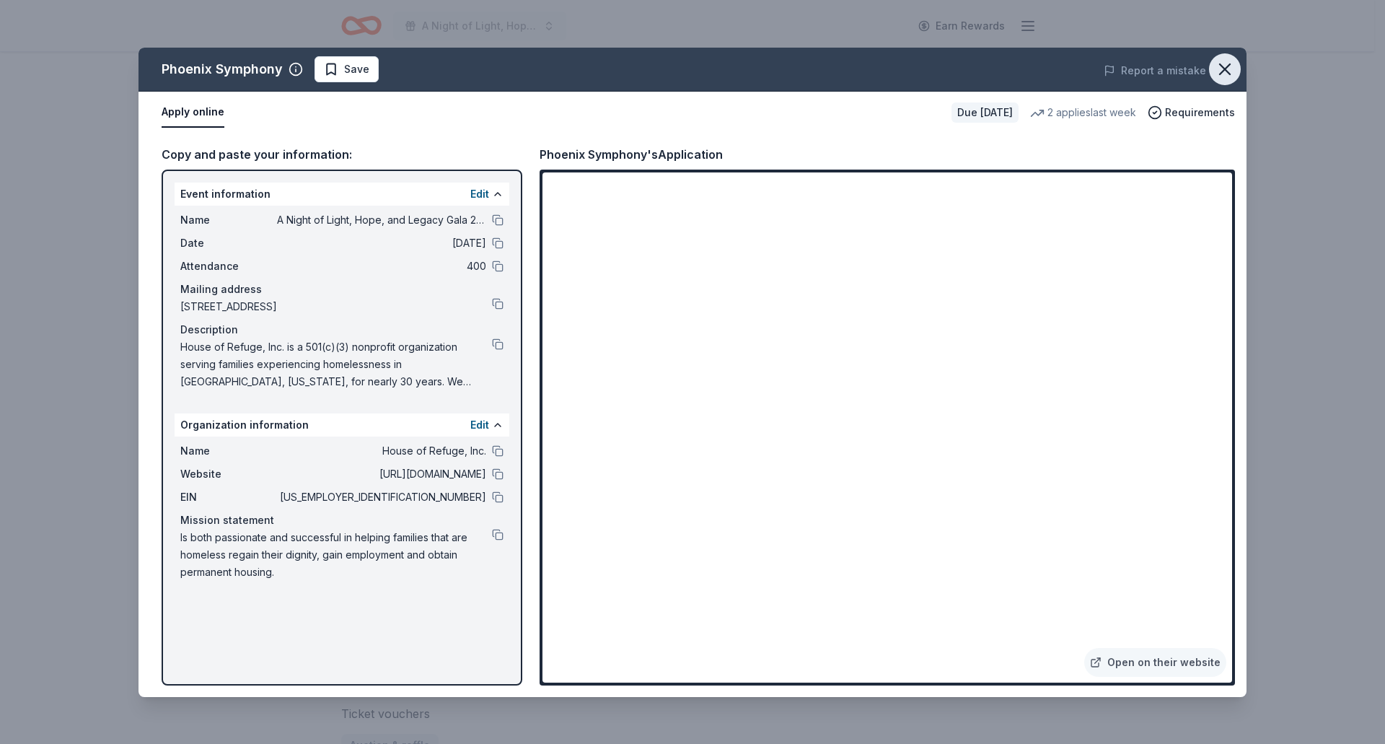
click at [1231, 69] on icon "button" at bounding box center [1225, 69] width 20 height 20
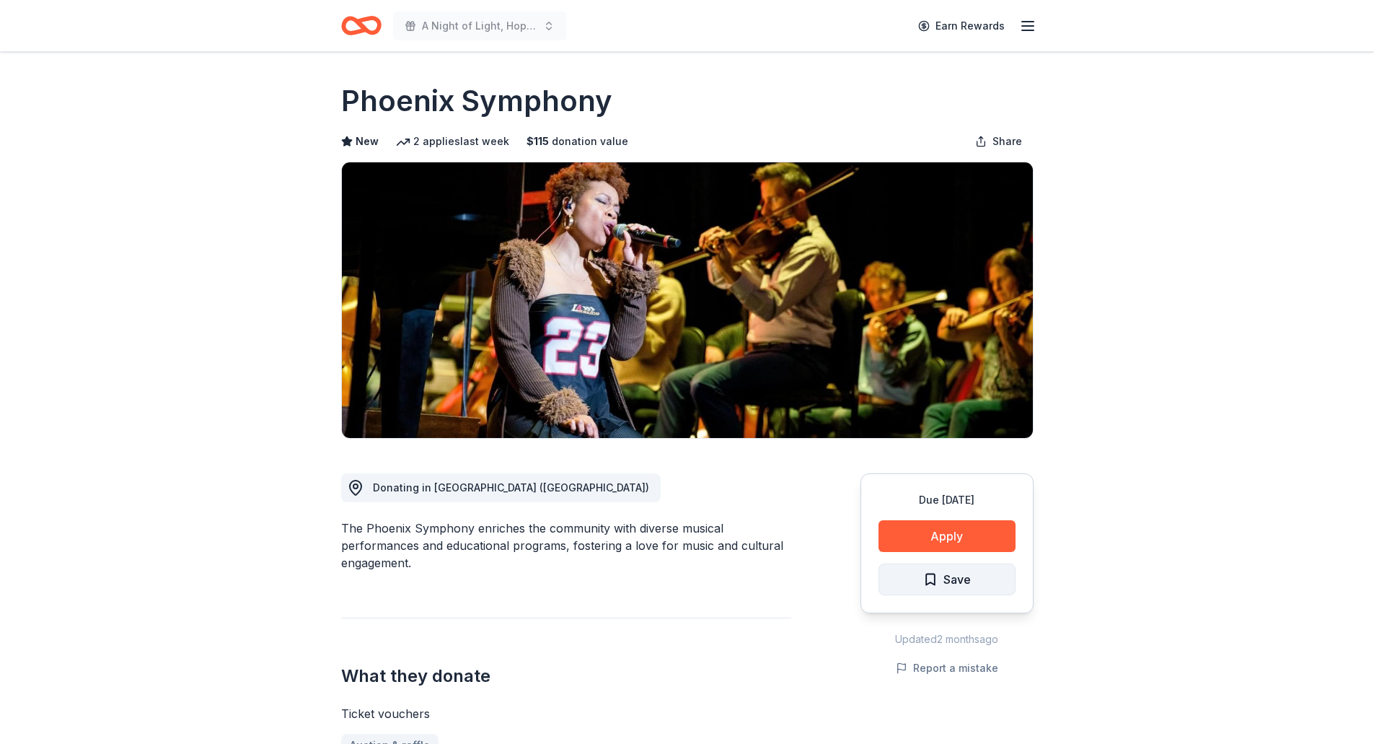
click at [986, 571] on button "Save" at bounding box center [947, 579] width 137 height 32
click at [980, 577] on html "A Night of Light, Hope, and Legacy Gala 2026 Earn Rewards Due in 178 days Share…" at bounding box center [687, 372] width 1374 height 744
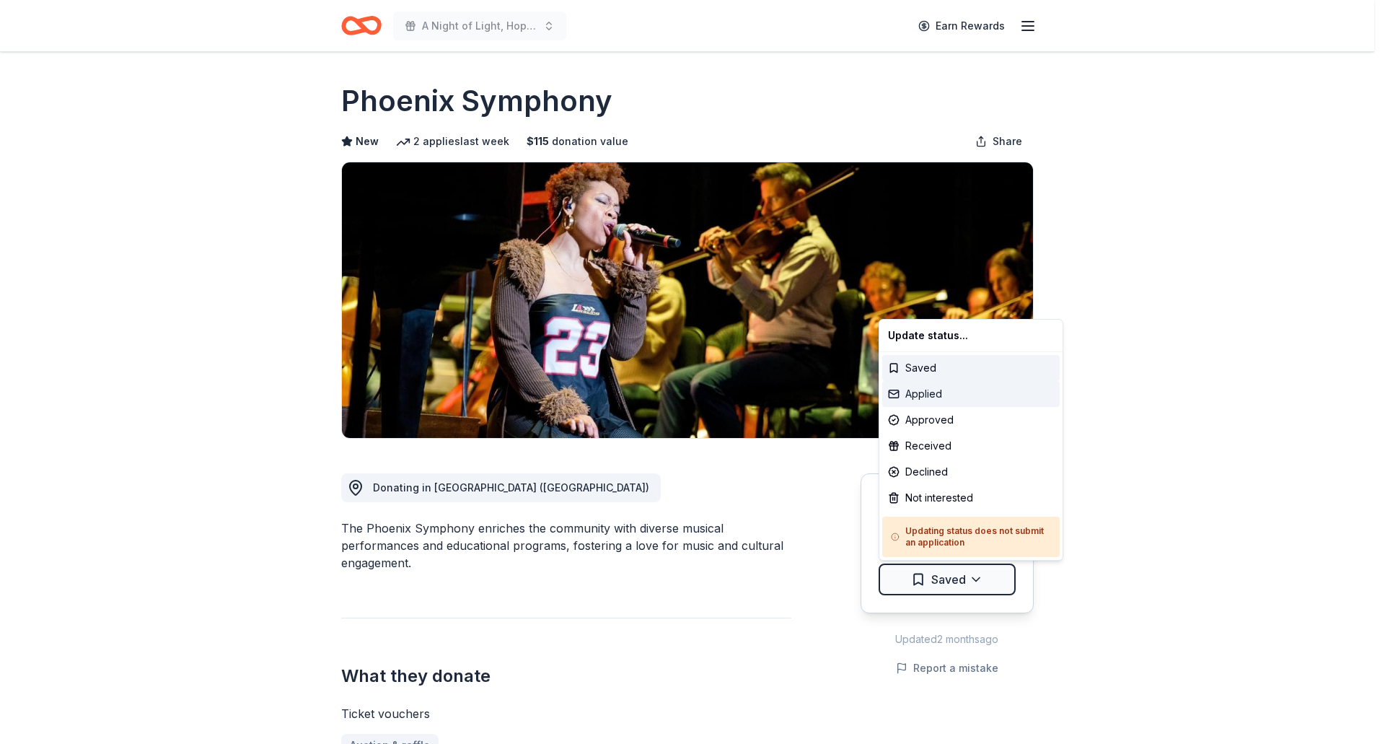
click at [950, 395] on div "Applied" at bounding box center [970, 394] width 177 height 26
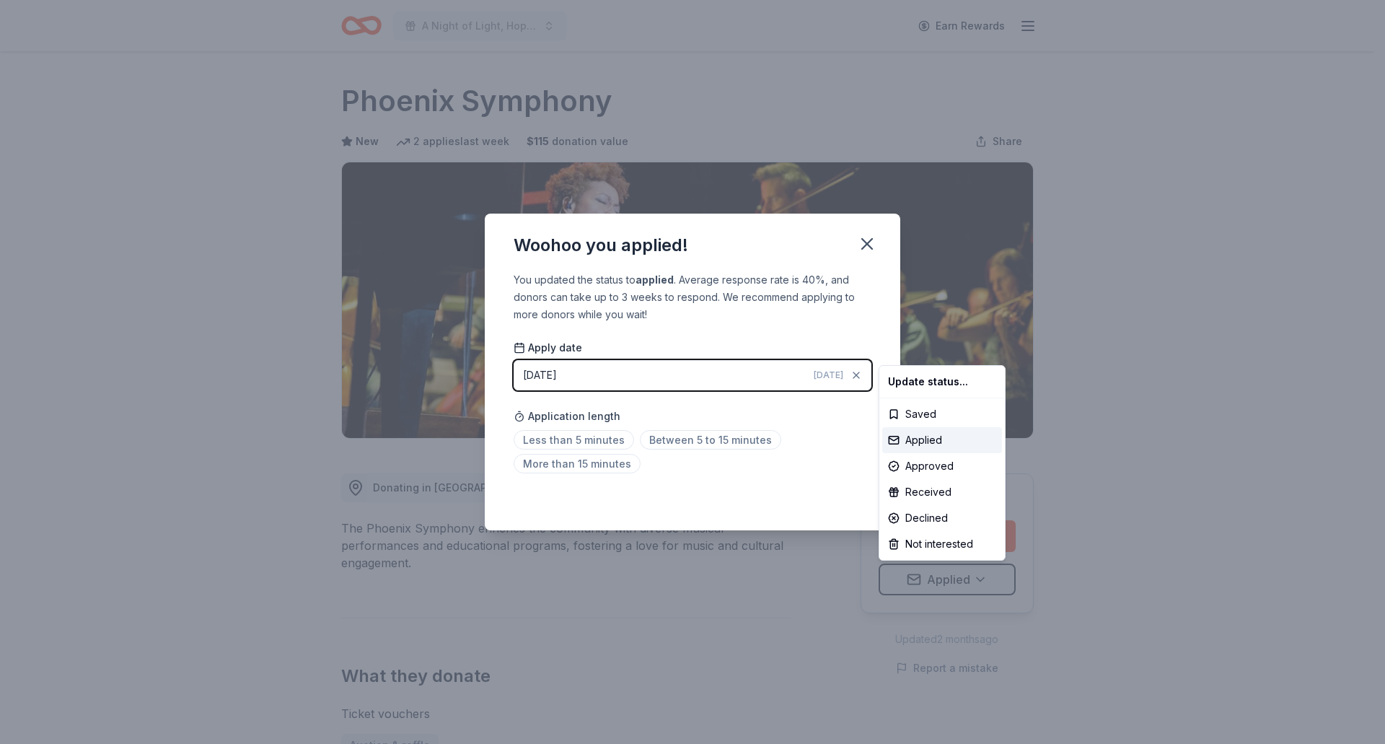
click at [871, 242] on html "A Night of Light, Hope, and Legacy Gala 2026 Earn Rewards Due in 178 days Share…" at bounding box center [692, 372] width 1385 height 744
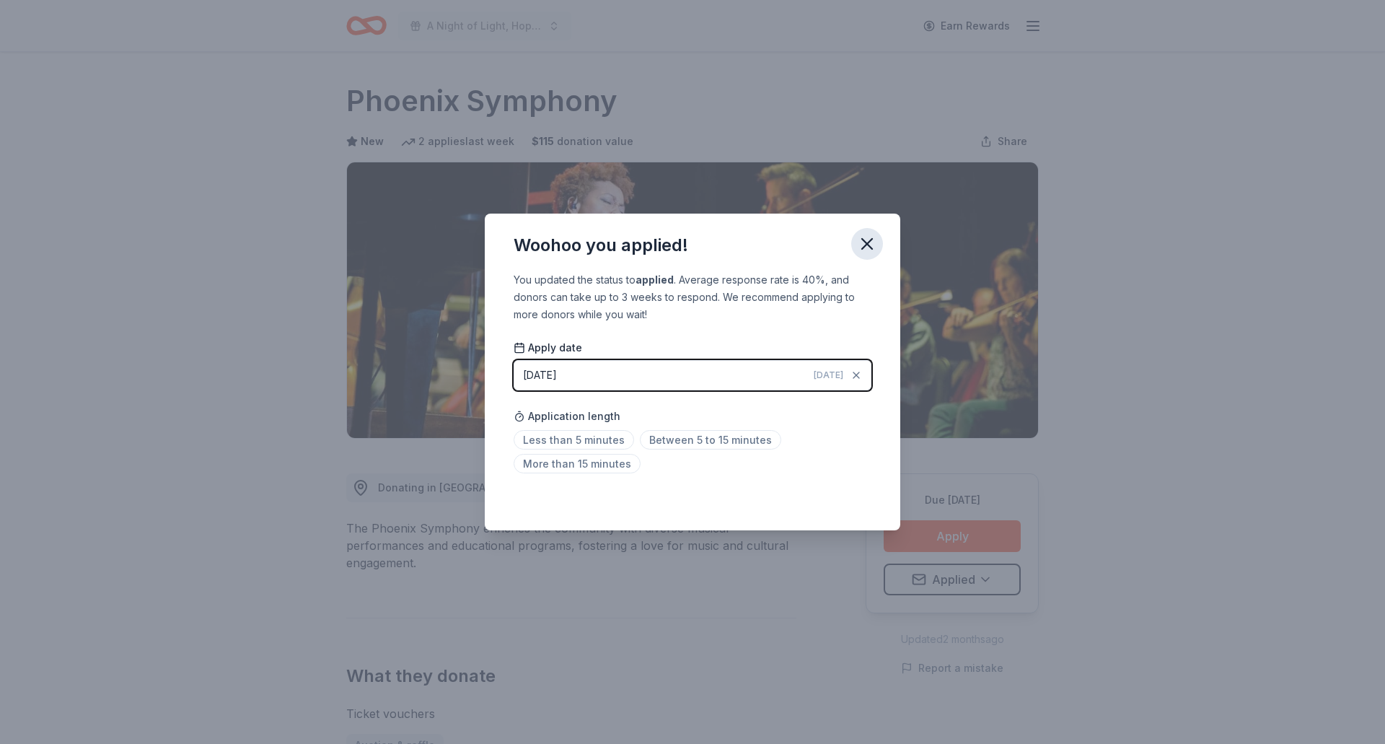
click at [867, 237] on icon "button" at bounding box center [867, 244] width 20 height 20
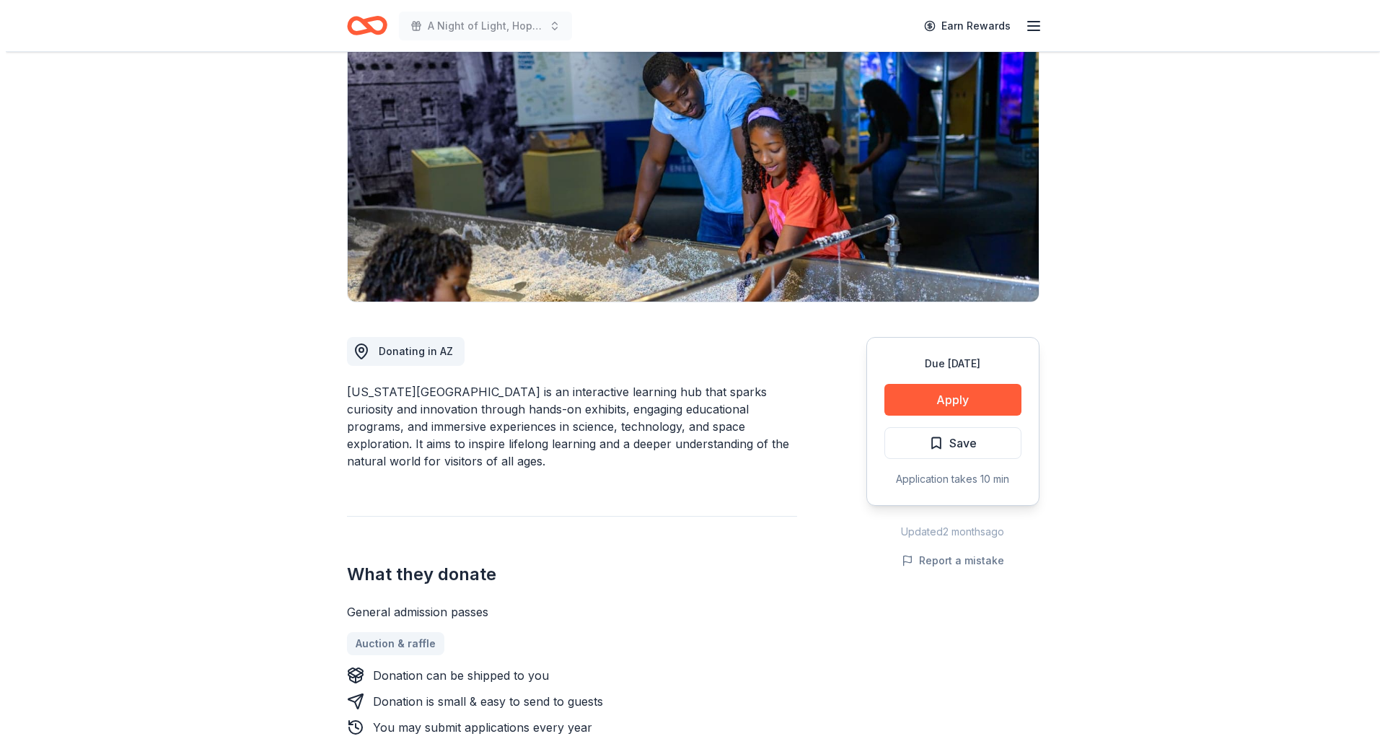
scroll to position [216, 0]
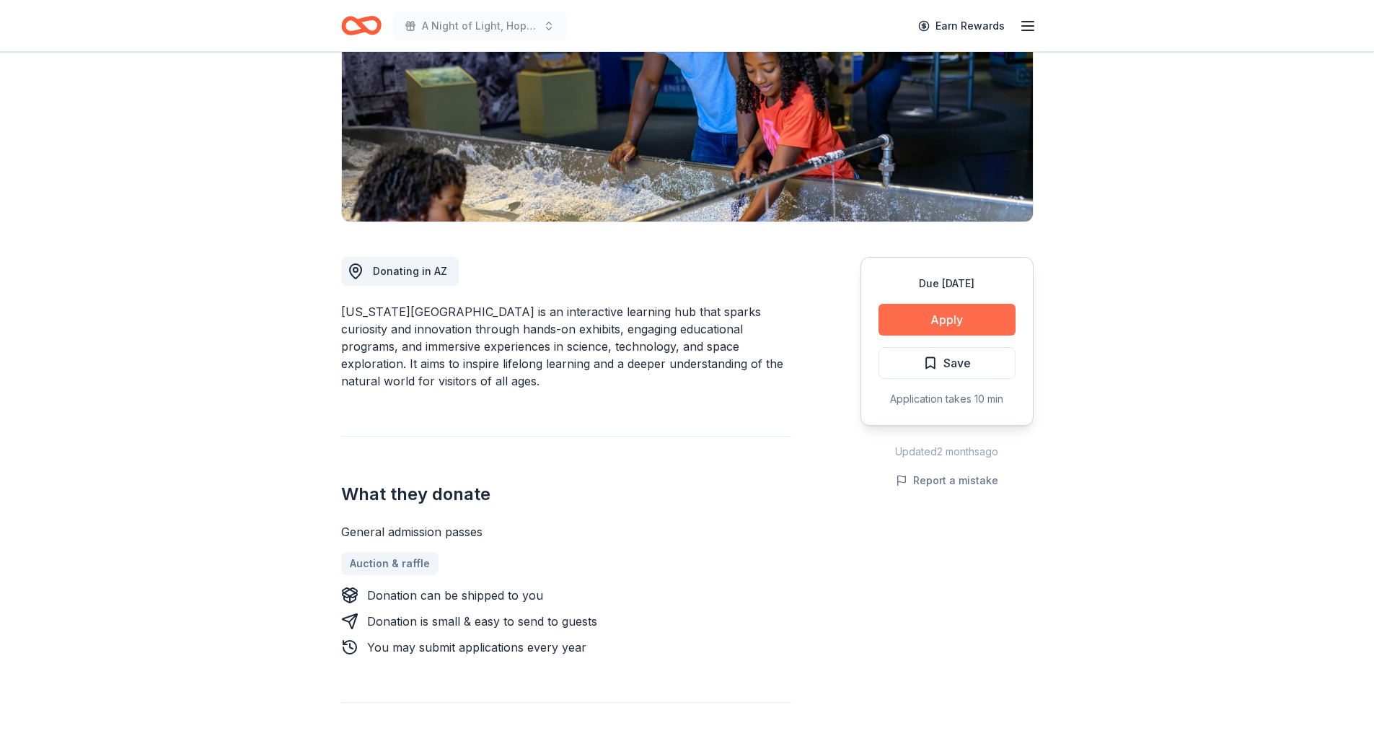
click at [954, 326] on button "Apply" at bounding box center [947, 320] width 137 height 32
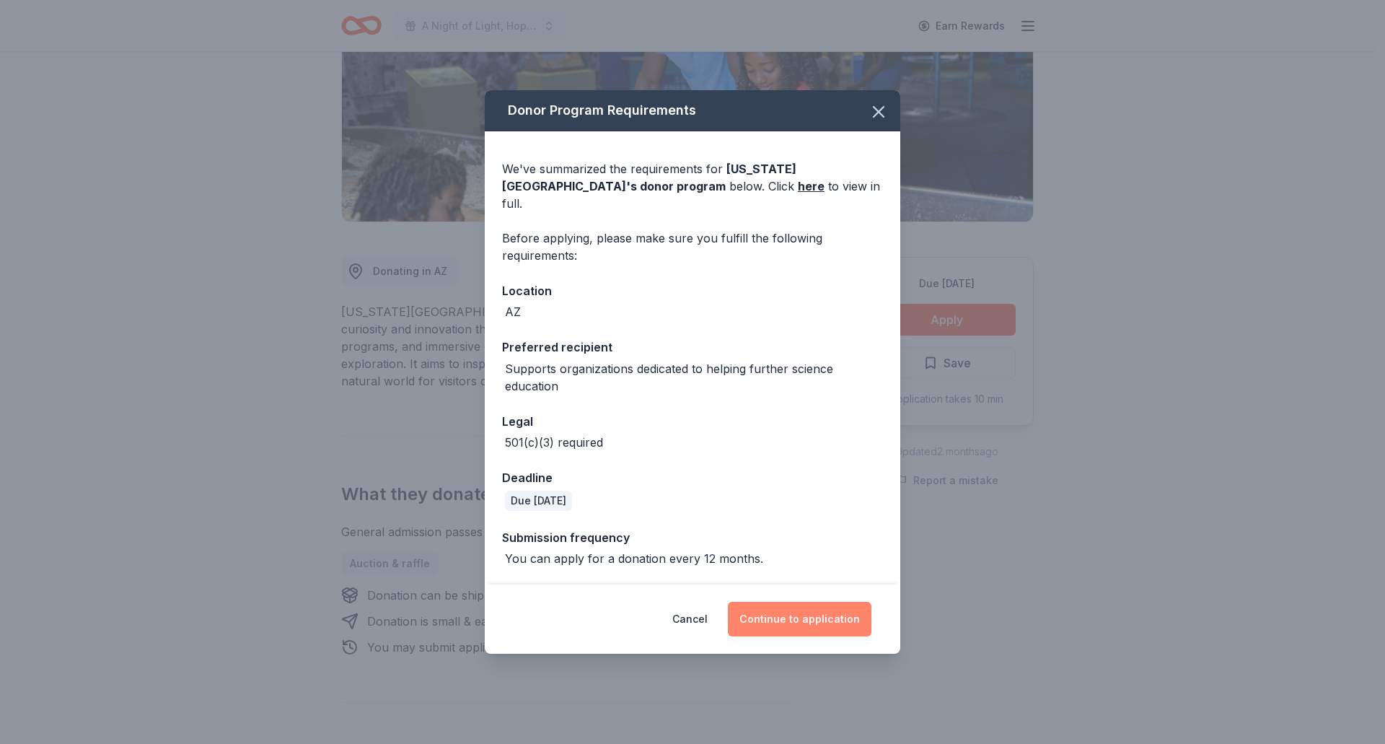
click at [788, 606] on button "Continue to application" at bounding box center [800, 619] width 144 height 35
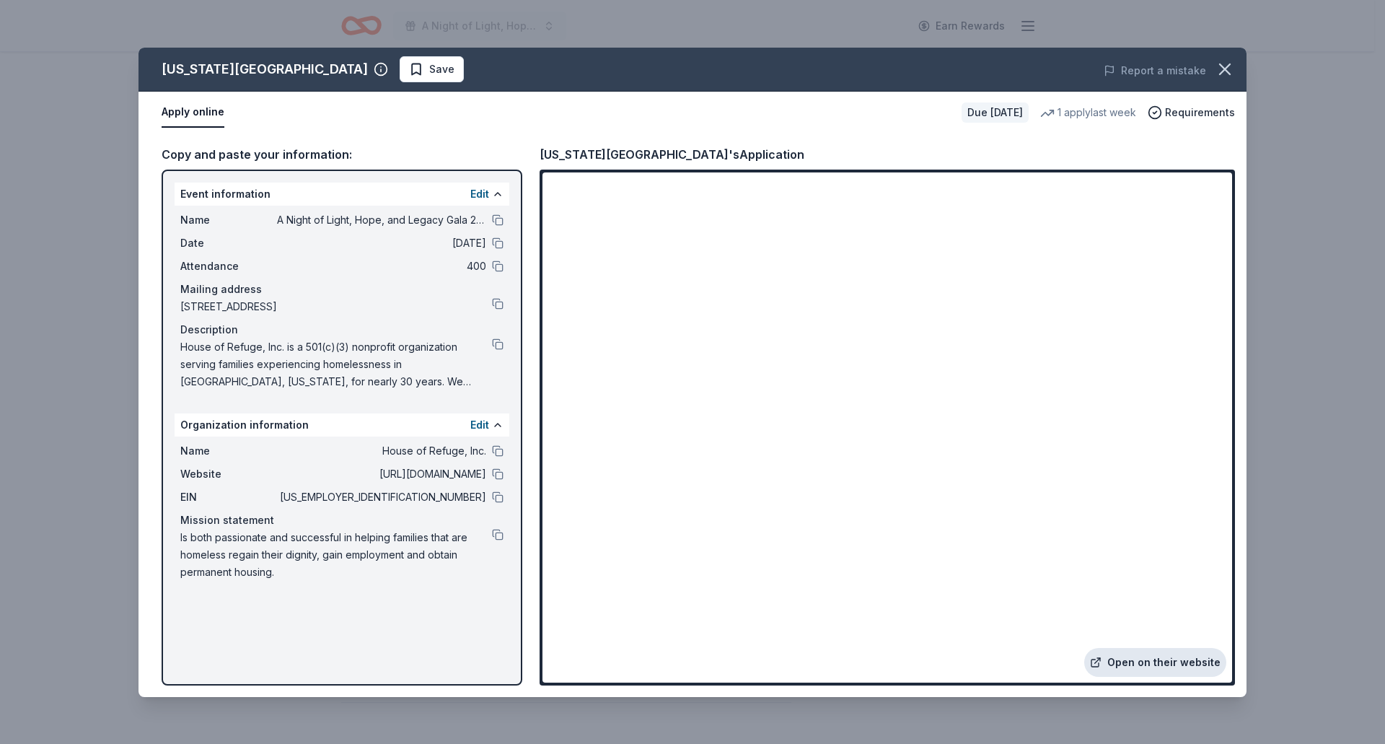
click at [1128, 669] on link "Open on their website" at bounding box center [1155, 662] width 142 height 29
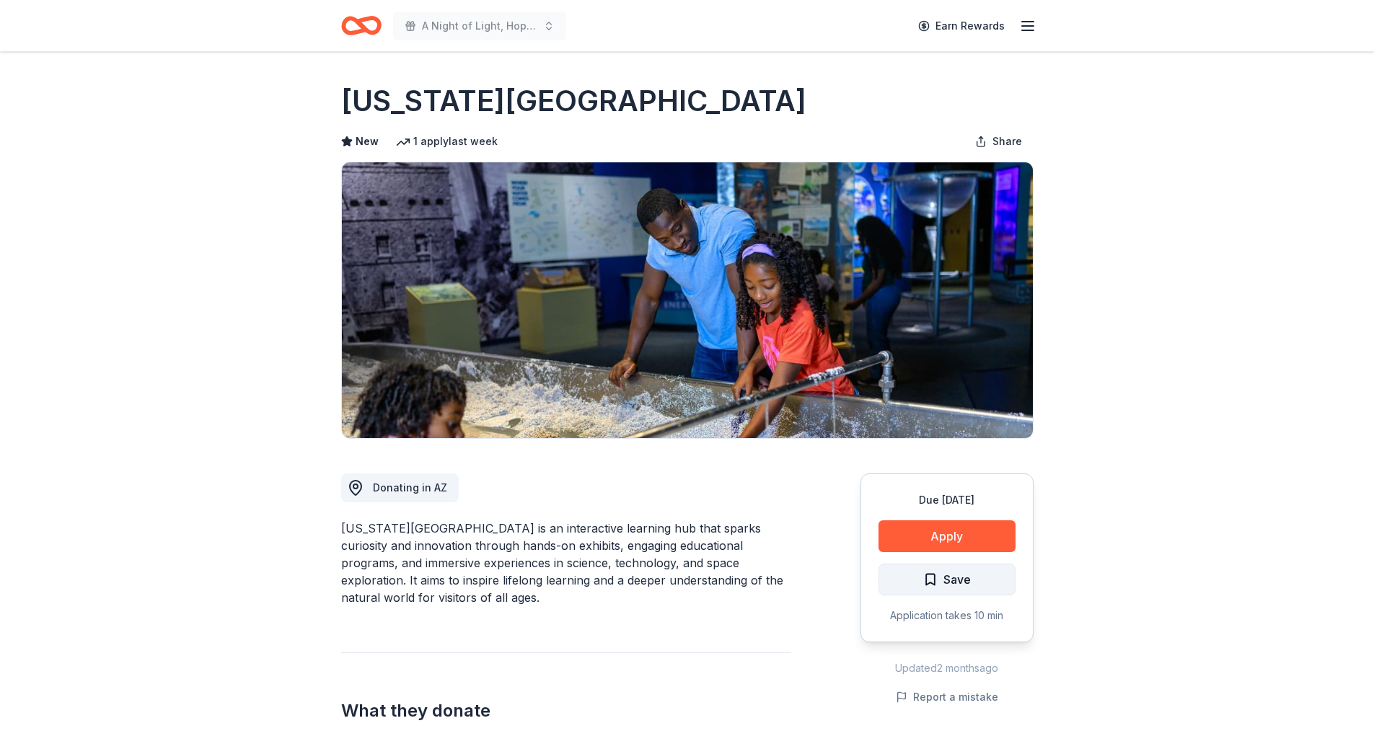
click at [975, 585] on button "Save" at bounding box center [947, 579] width 137 height 32
click at [975, 571] on html "A Night of Light, Hope, and Legacy Gala 2026 Earn Rewards Due in 178 days Share…" at bounding box center [687, 372] width 1374 height 744
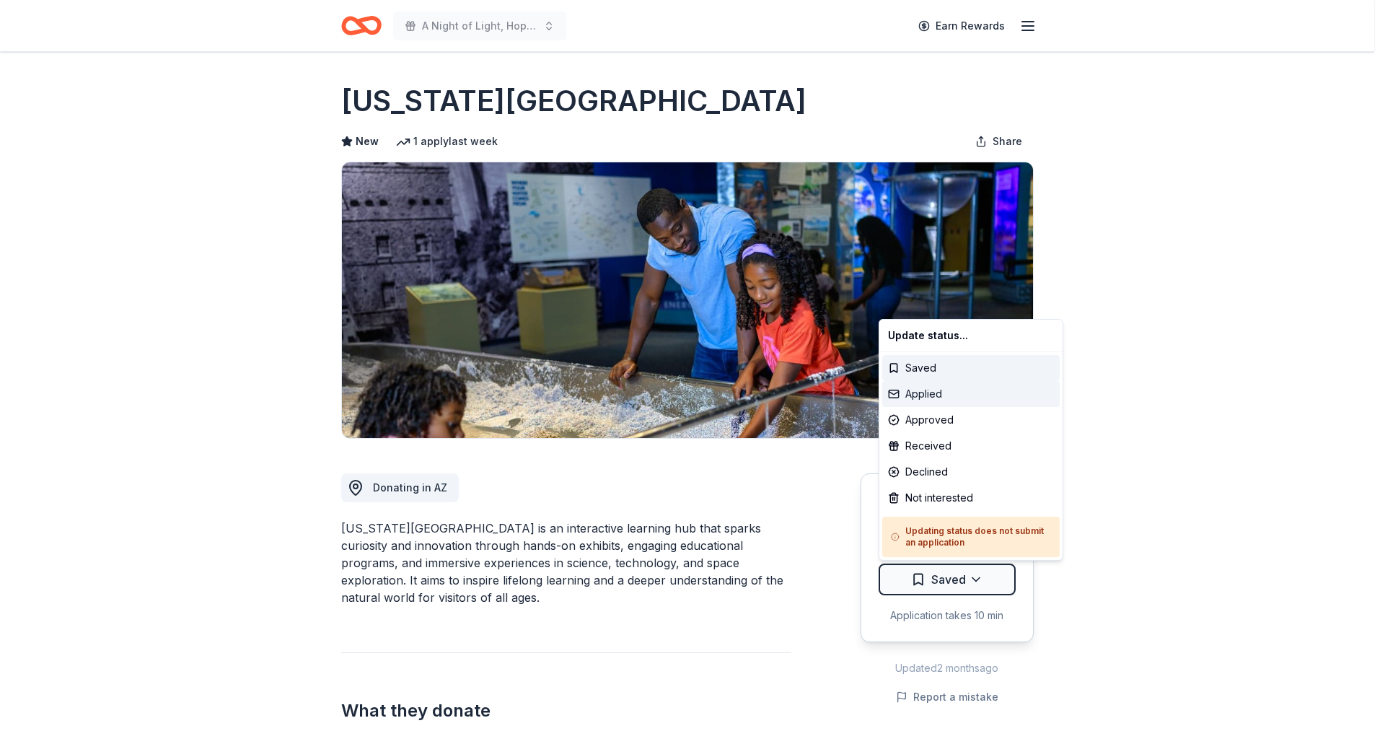
click at [944, 395] on div "Applied" at bounding box center [970, 394] width 177 height 26
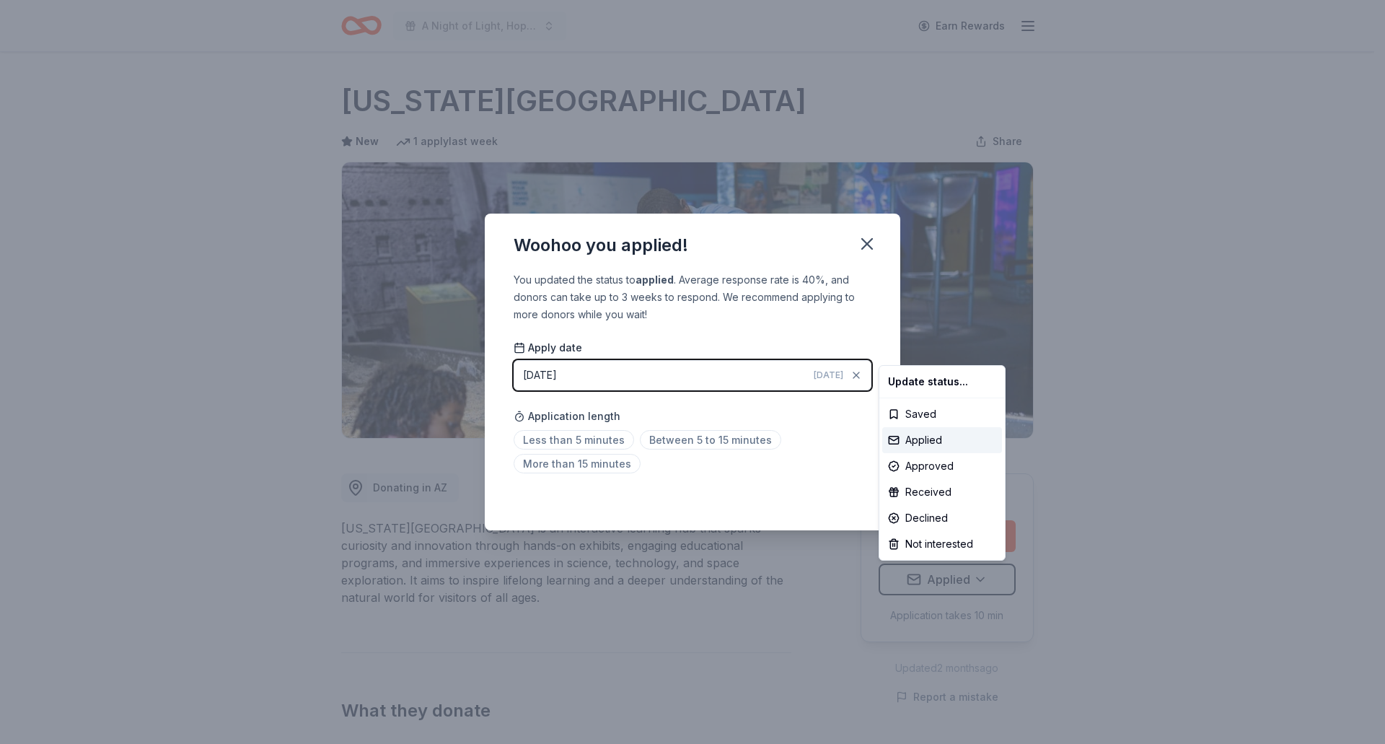
click at [871, 245] on html "A Night of Light, Hope, and Legacy Gala 2026 Earn Rewards Due in 178 days Share…" at bounding box center [692, 372] width 1385 height 744
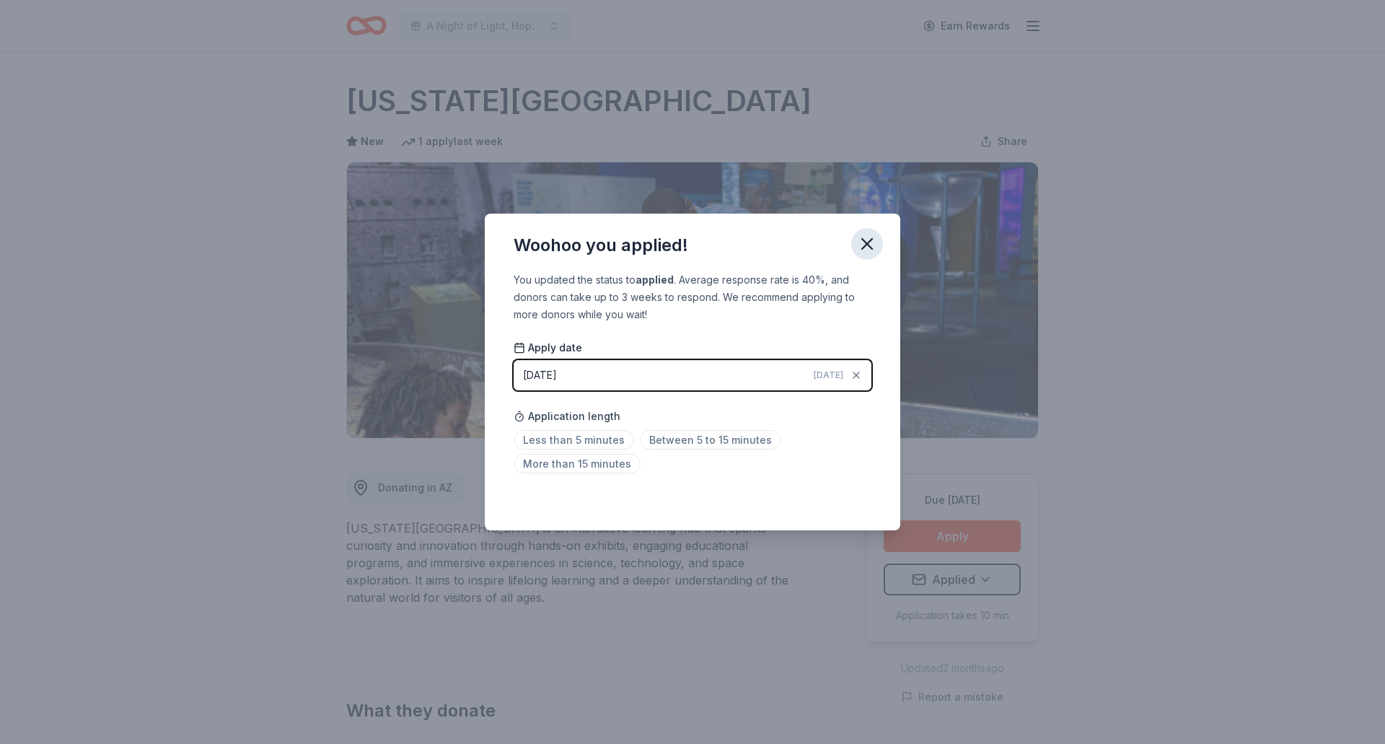
click at [872, 239] on icon "button" at bounding box center [867, 244] width 10 height 10
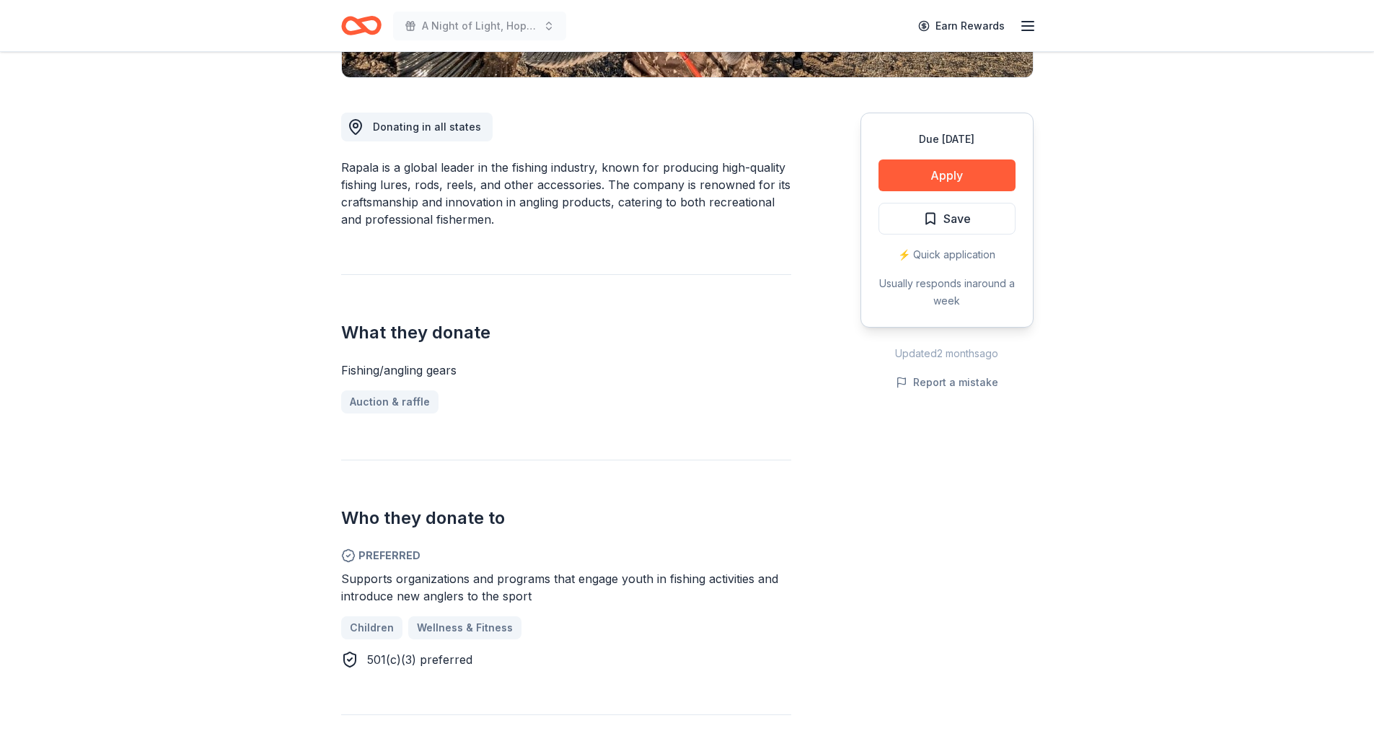
scroll to position [577, 0]
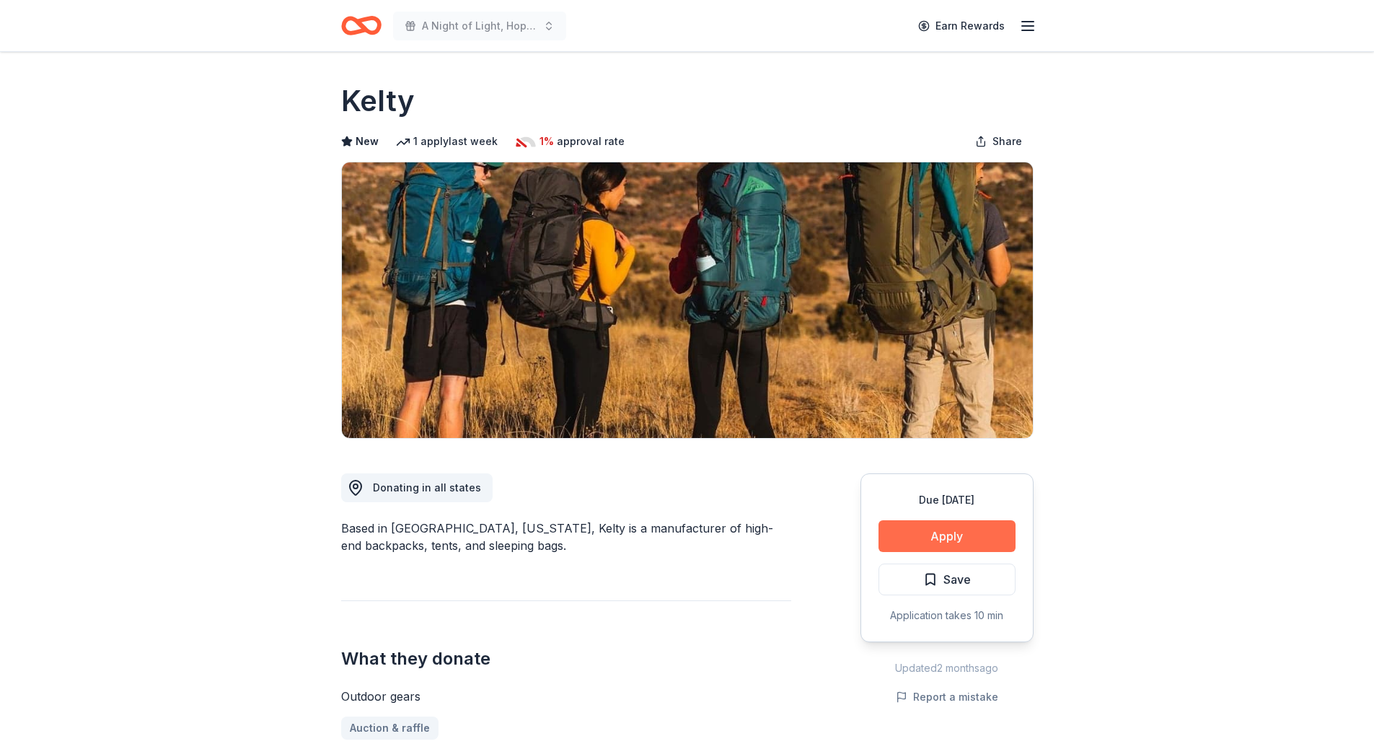
click at [945, 537] on button "Apply" at bounding box center [947, 536] width 137 height 32
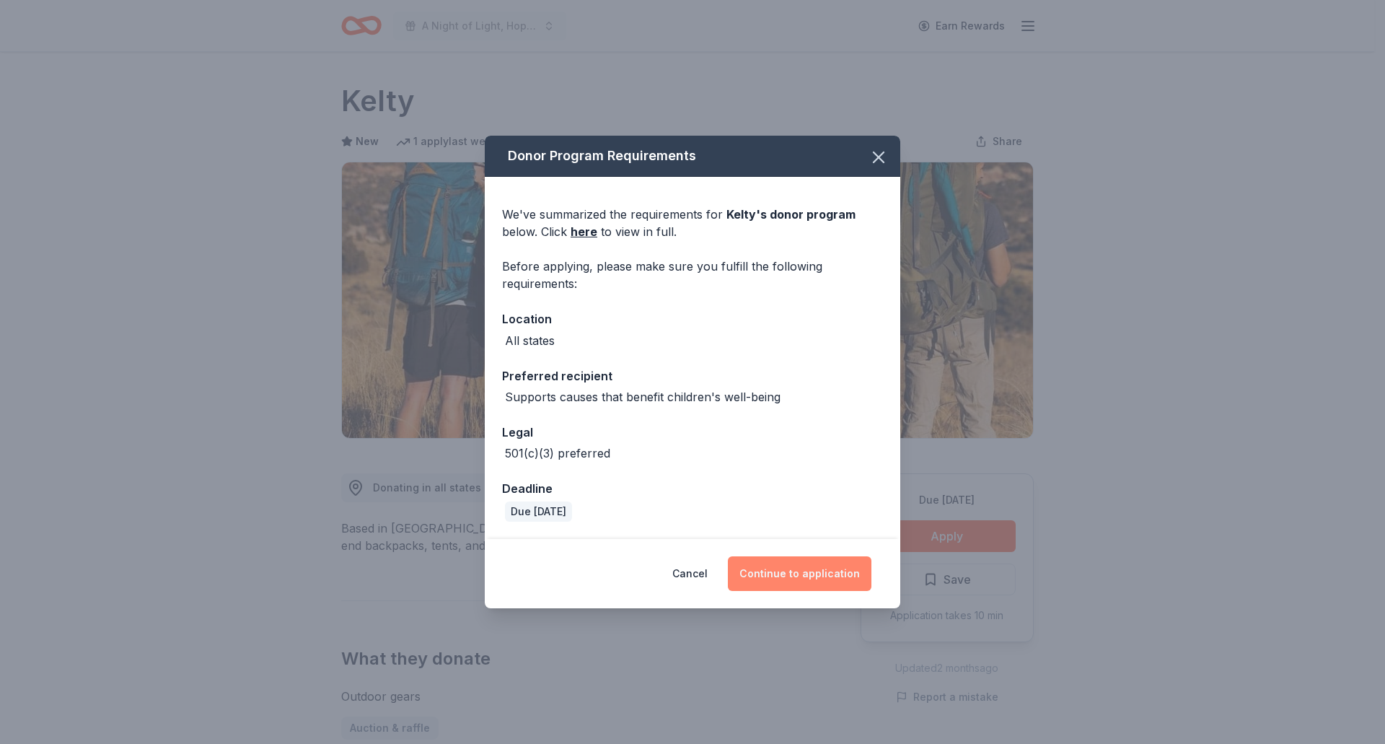
click at [823, 584] on button "Continue to application" at bounding box center [800, 573] width 144 height 35
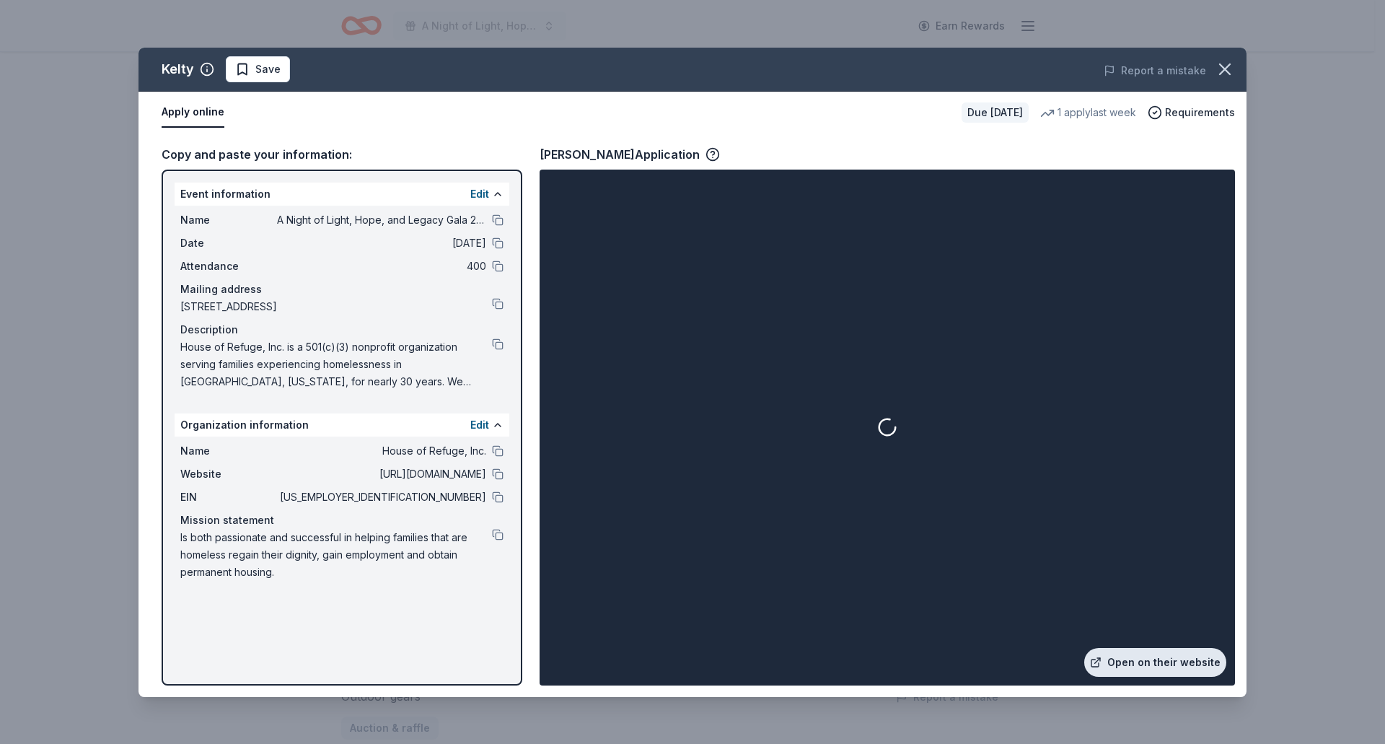
click at [1112, 668] on link "Open on their website" at bounding box center [1155, 662] width 142 height 29
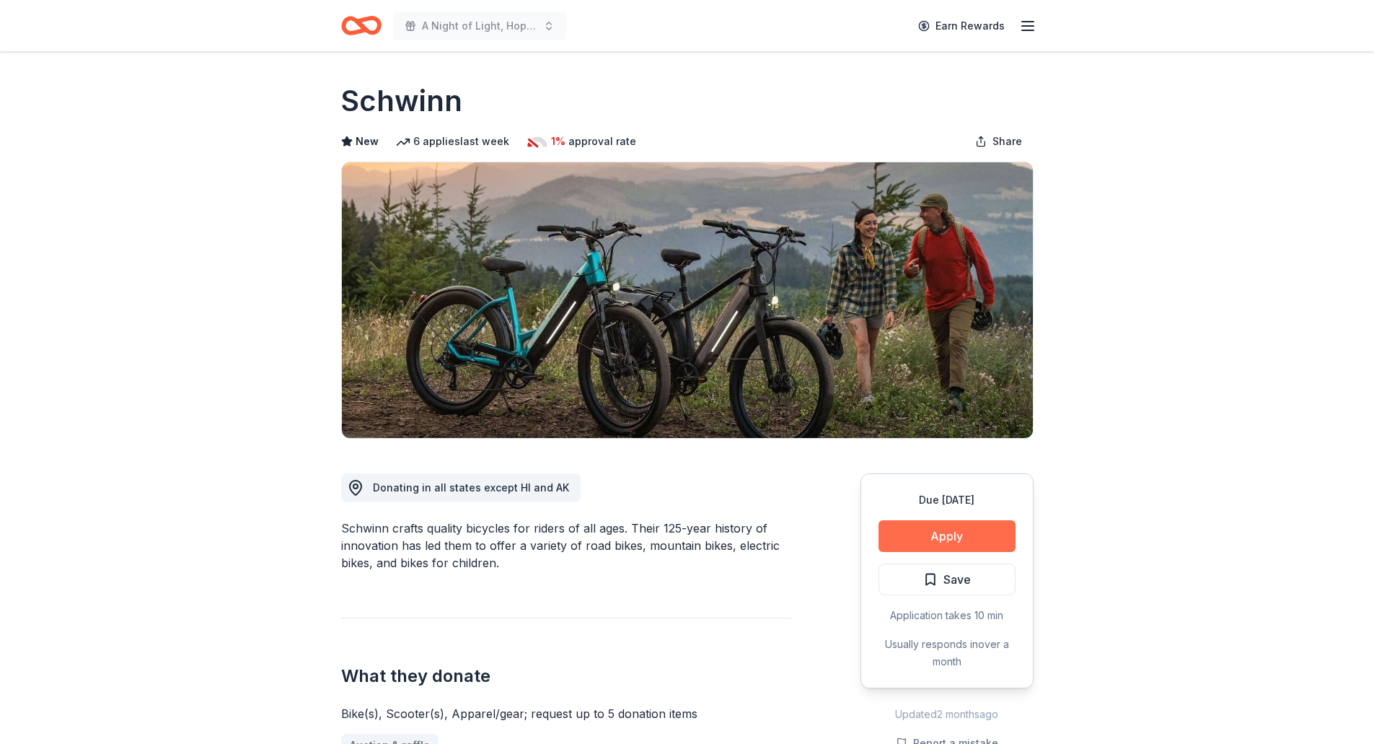
click at [994, 547] on button "Apply" at bounding box center [947, 536] width 137 height 32
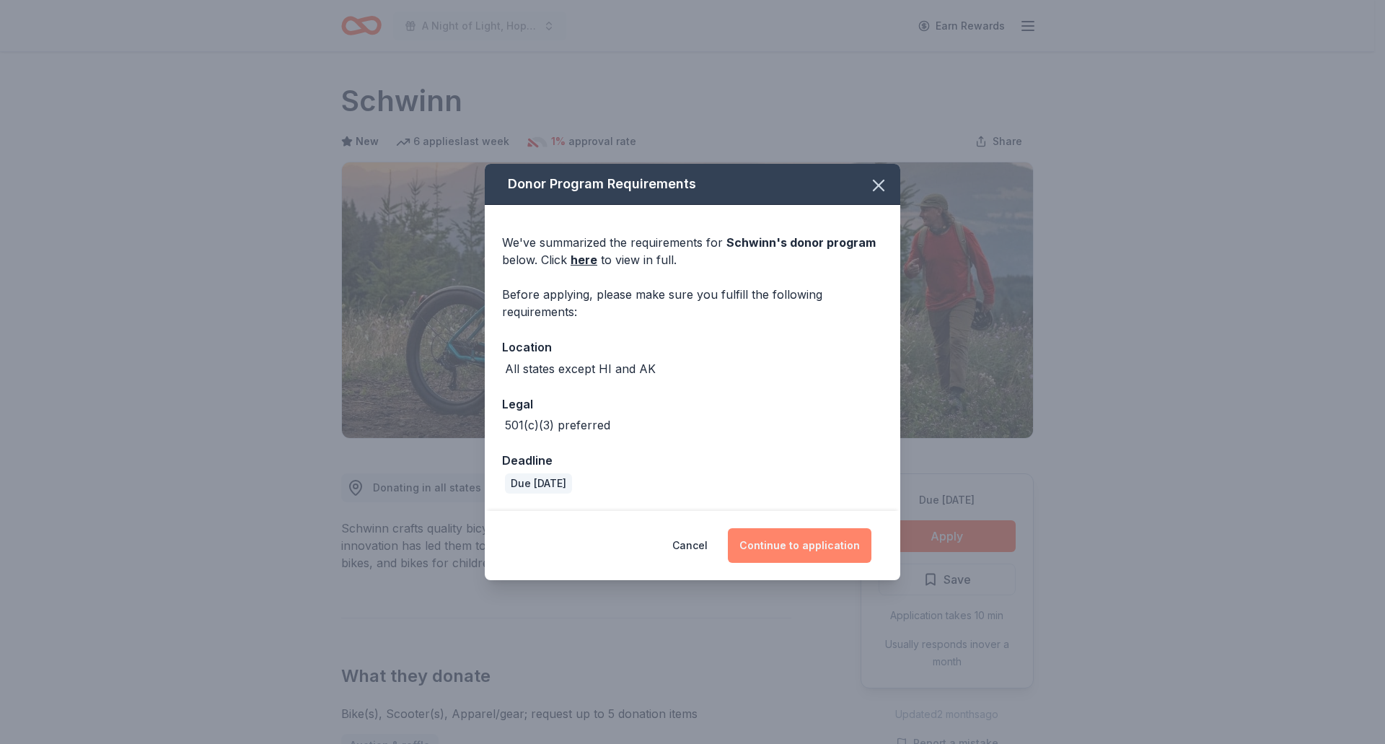
click at [782, 543] on button "Continue to application" at bounding box center [800, 545] width 144 height 35
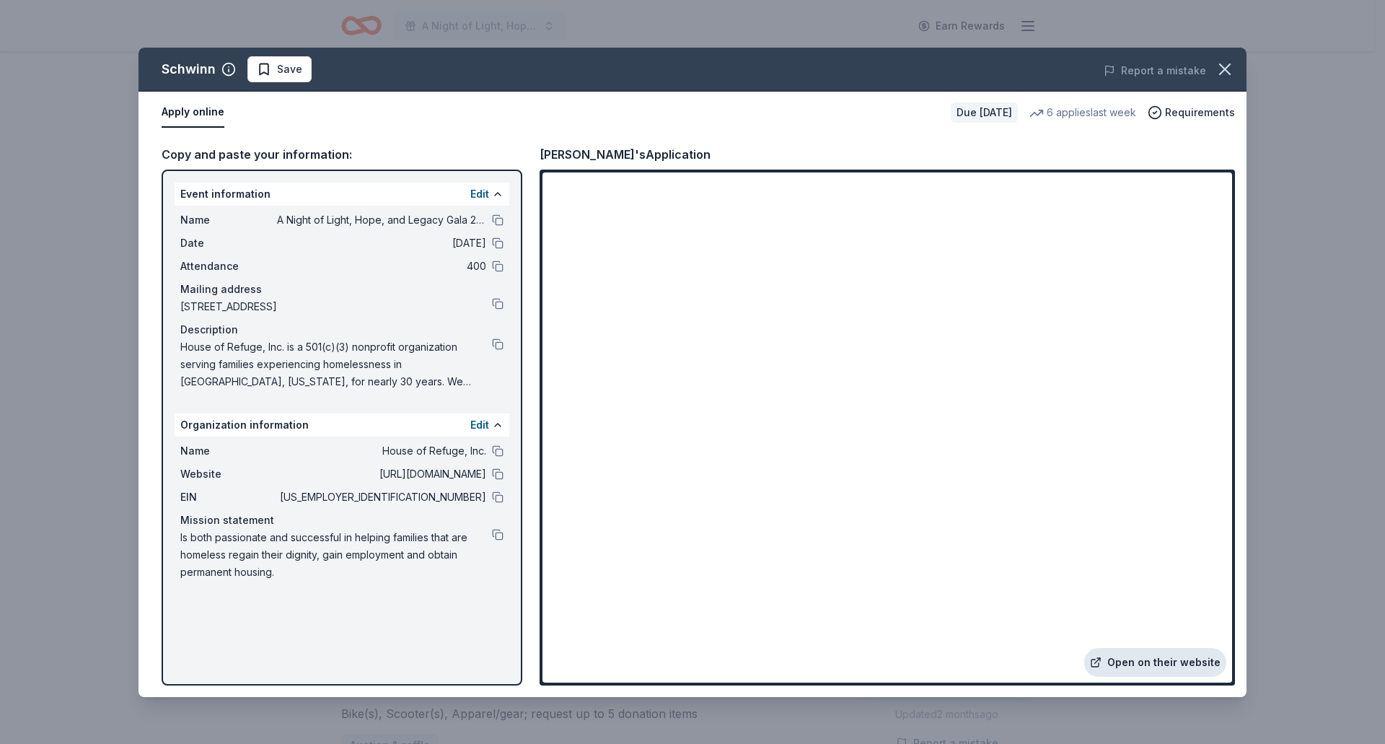
click at [1159, 664] on link "Open on their website" at bounding box center [1155, 662] width 142 height 29
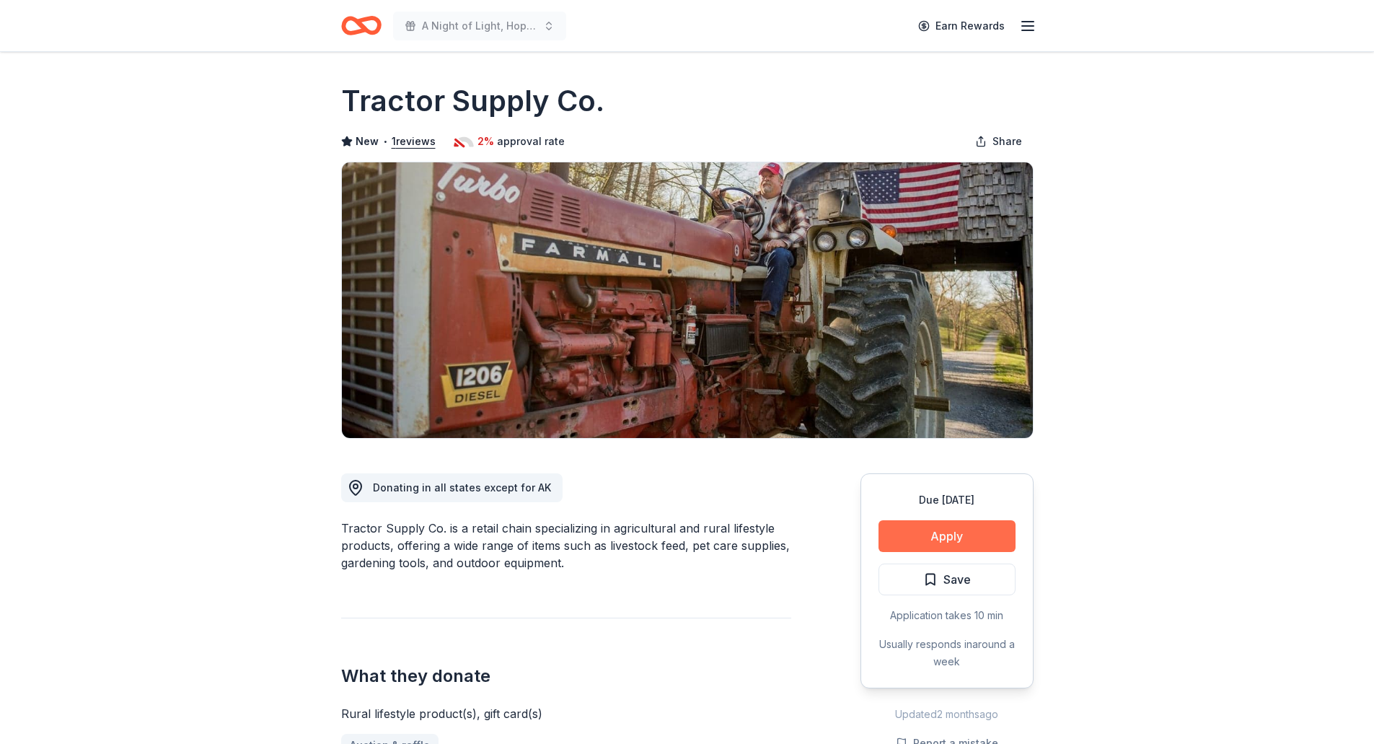
click at [958, 534] on button "Apply" at bounding box center [947, 536] width 137 height 32
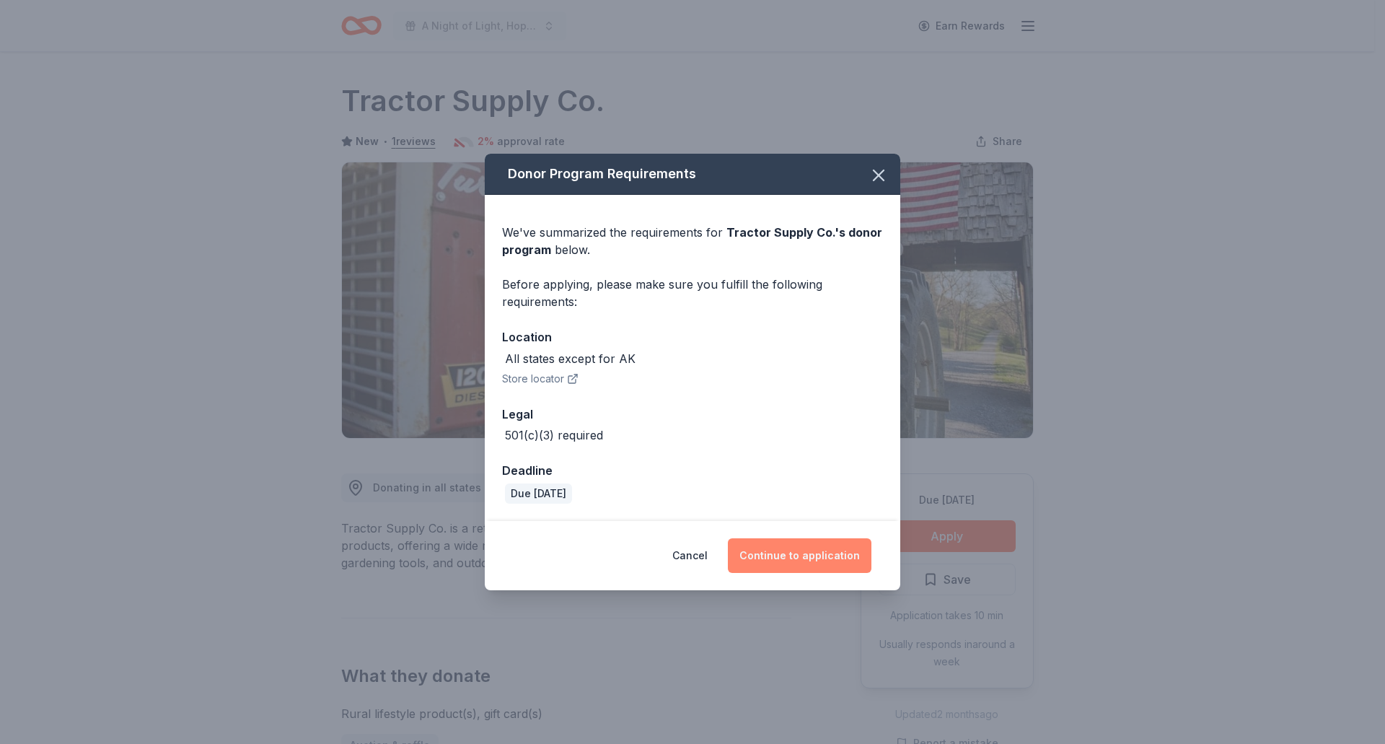
click at [815, 562] on button "Continue to application" at bounding box center [800, 555] width 144 height 35
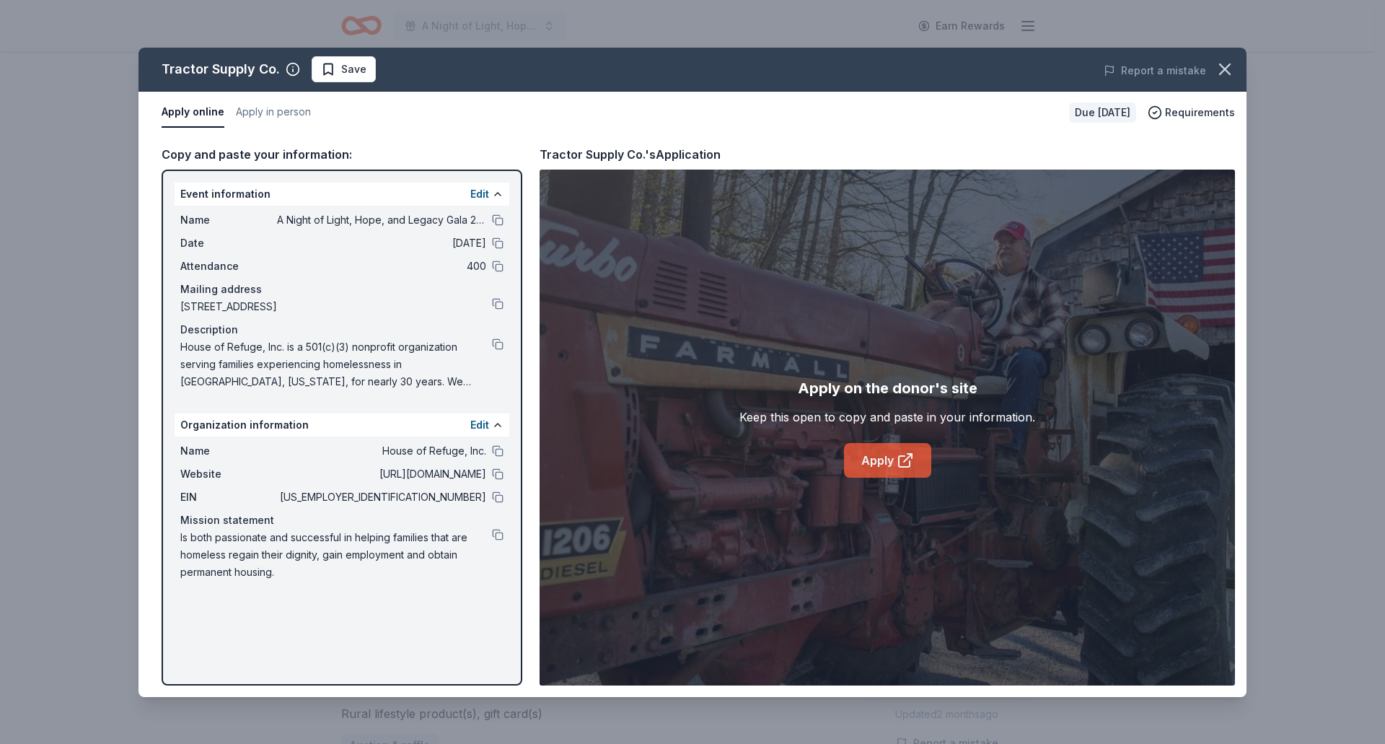
click at [893, 459] on link "Apply" at bounding box center [887, 460] width 87 height 35
click at [1236, 68] on button "button" at bounding box center [1225, 69] width 32 height 32
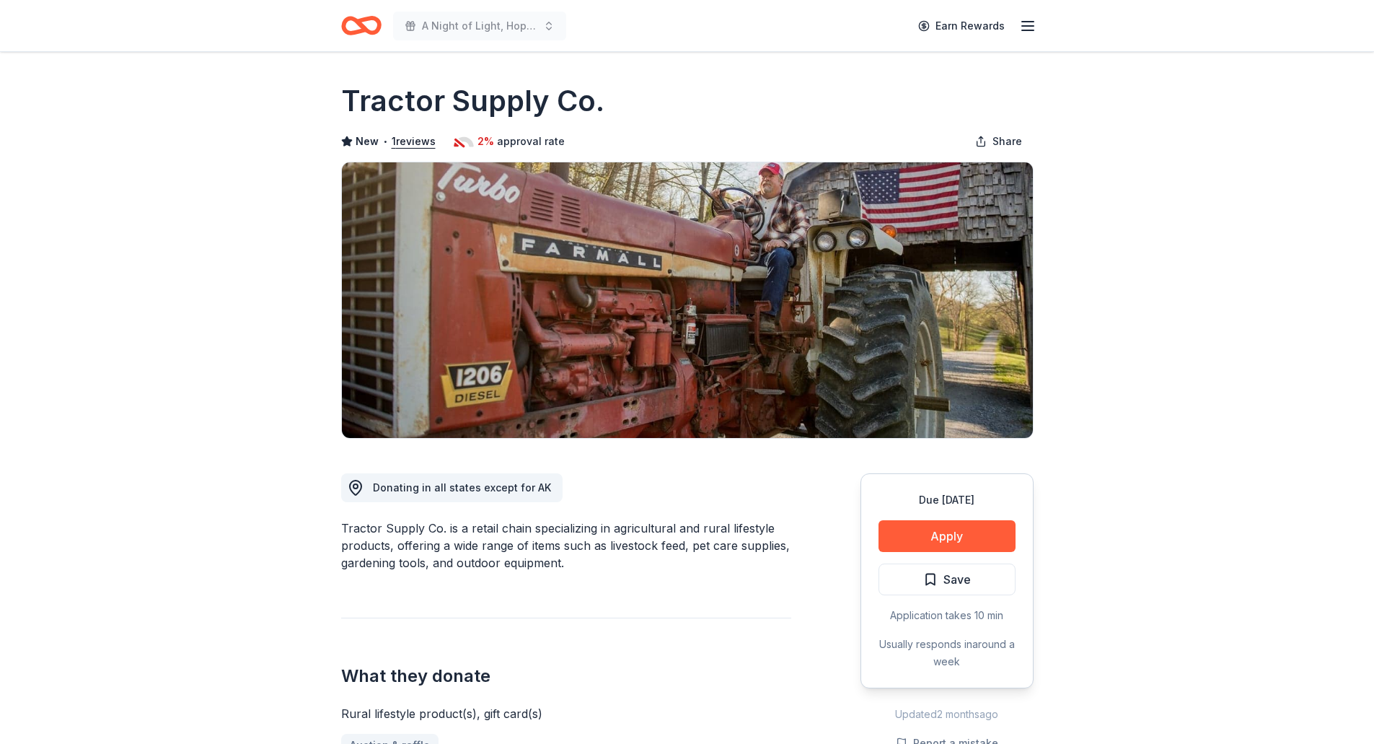
scroll to position [216, 0]
